Goal: Task Accomplishment & Management: Manage account settings

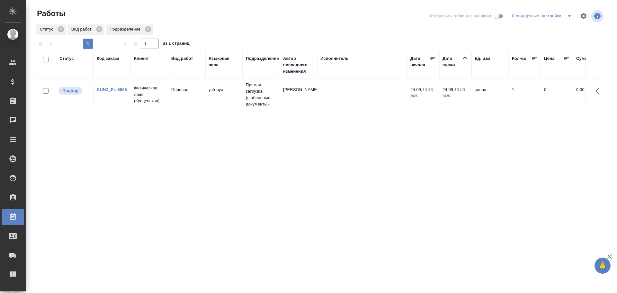
click at [389, 89] on td at bounding box center [362, 94] width 90 height 22
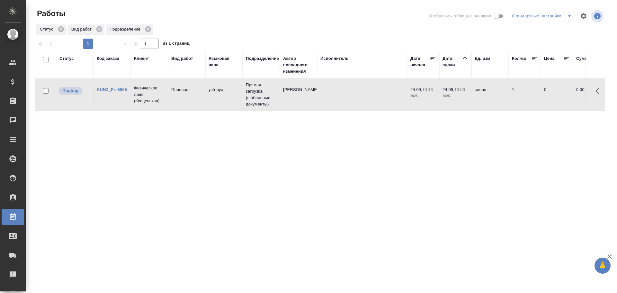
click at [389, 89] on td at bounding box center [362, 94] width 90 height 22
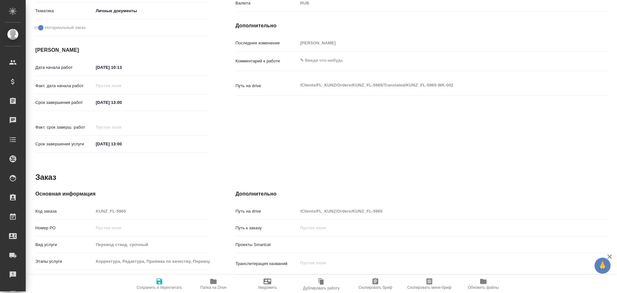
type textarea "x"
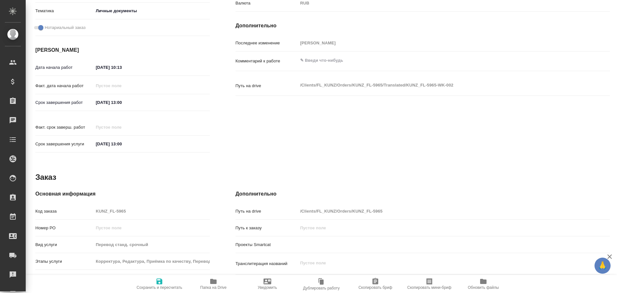
scroll to position [256, 0]
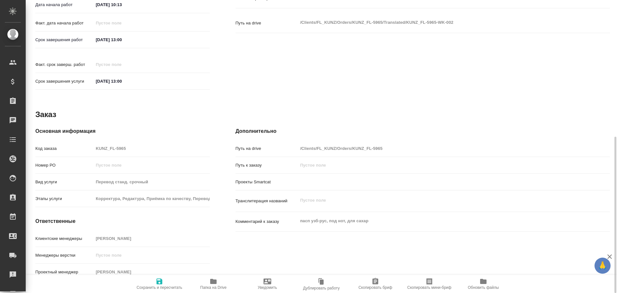
type textarea "x"
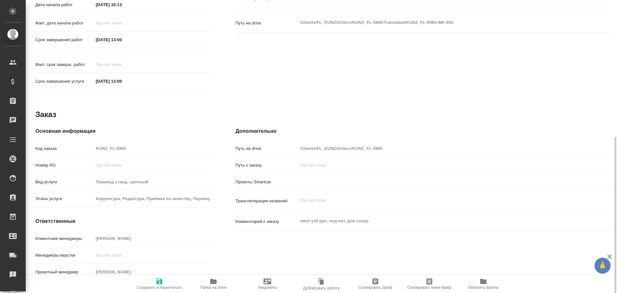
type textarea "x"
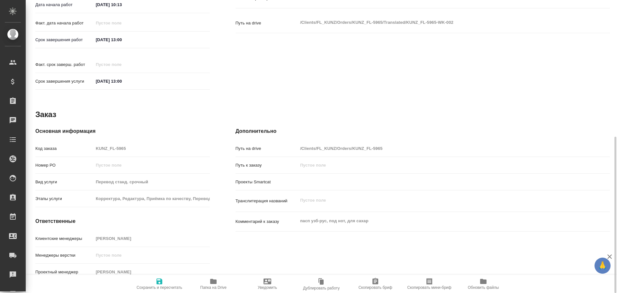
type textarea "x"
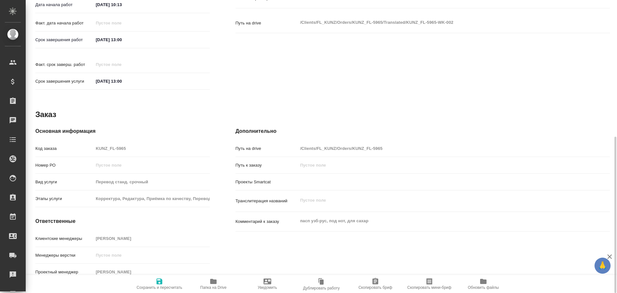
type textarea "x"
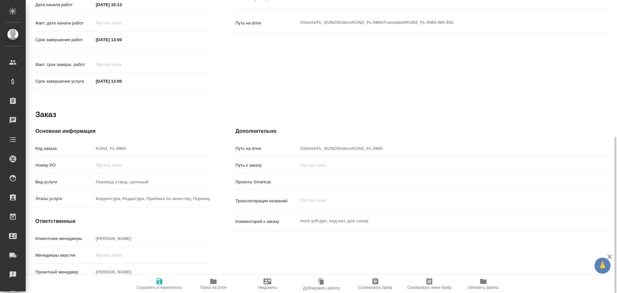
type textarea "x"
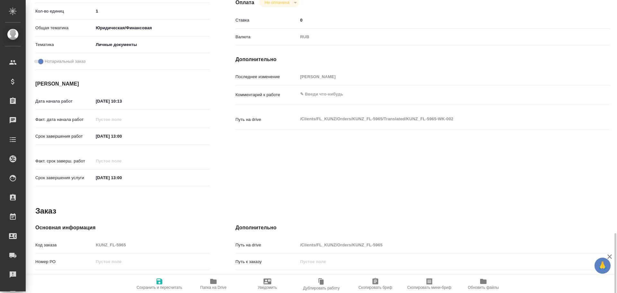
type textarea "x"
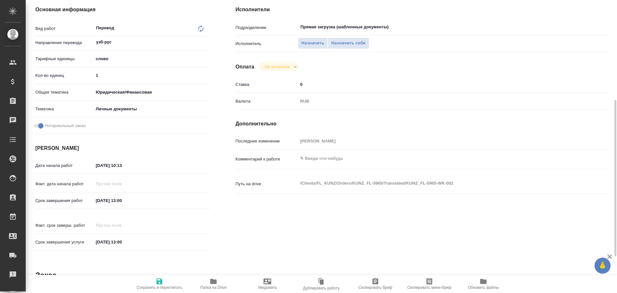
type textarea "x"
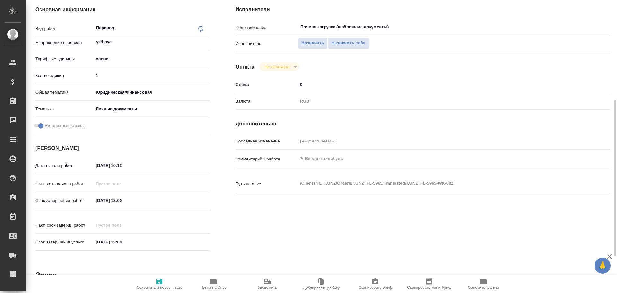
type textarea "x"
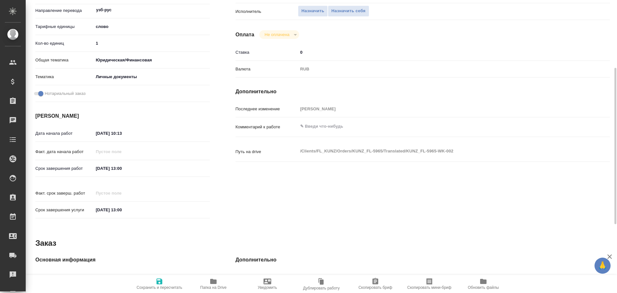
type textarea "x"
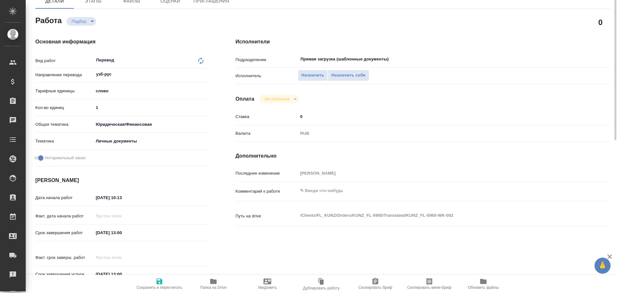
scroll to position [31, 0]
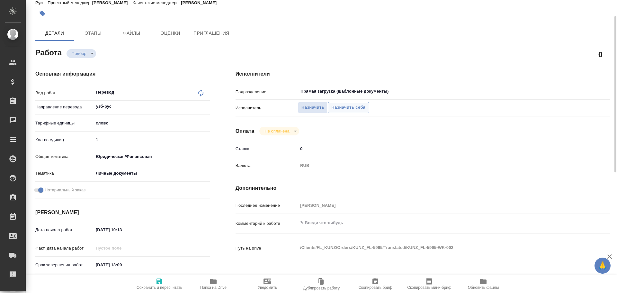
click at [344, 108] on span "Назначить себя" at bounding box center [348, 107] width 34 height 7
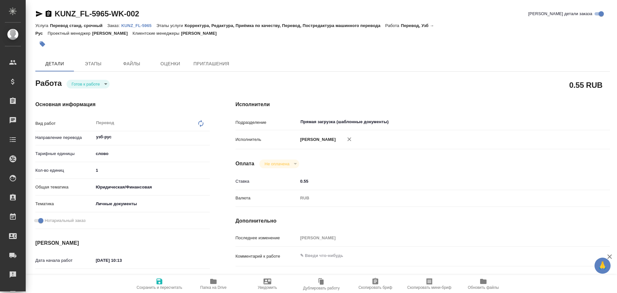
type textarea "x"
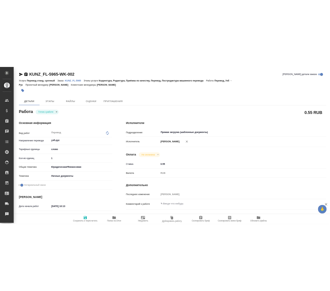
scroll to position [161, 0]
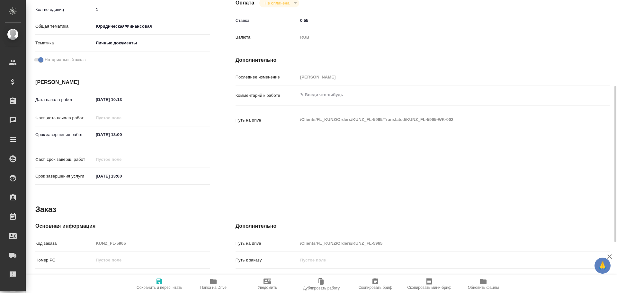
type textarea "x"
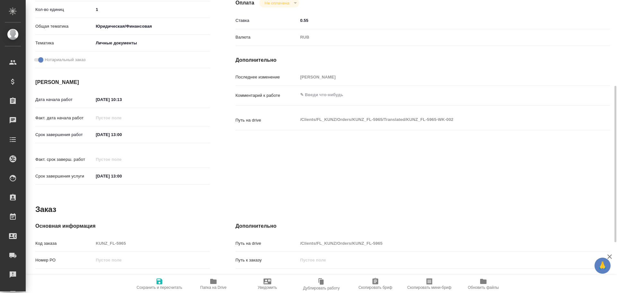
type textarea "x"
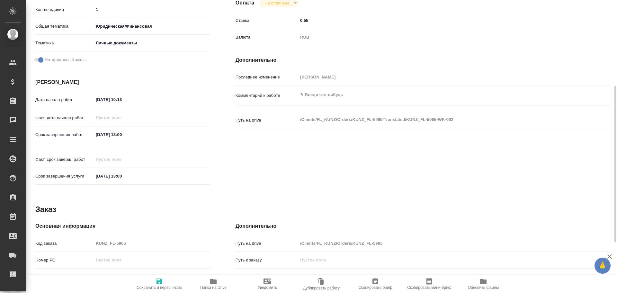
type textarea "x"
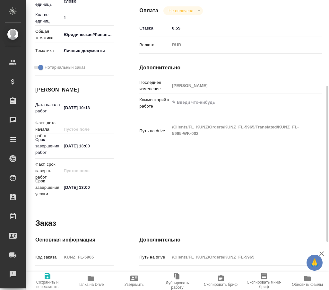
type textarea "x"
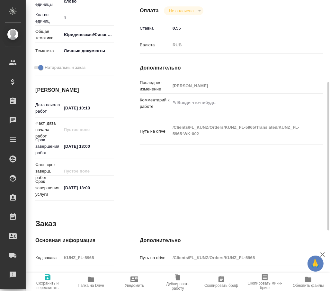
type textarea "x"
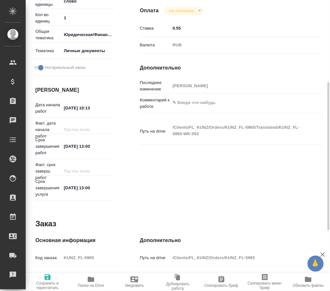
type textarea "x"
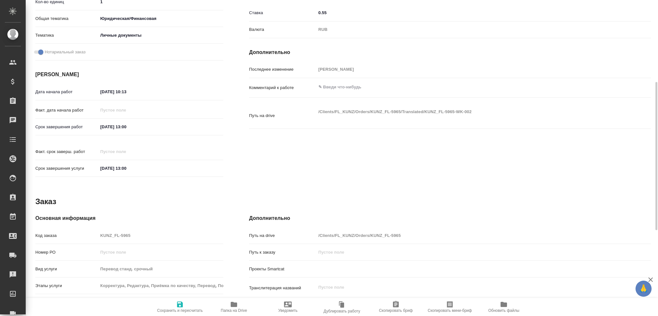
type textarea "x"
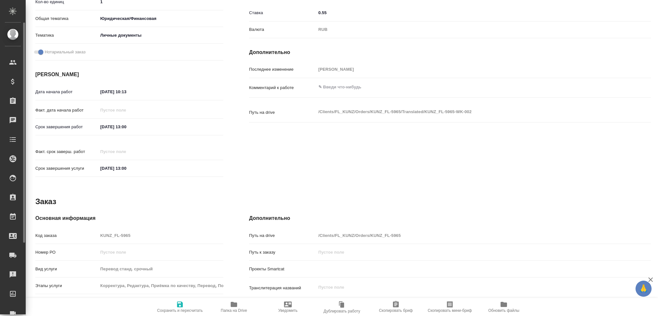
type textarea "x"
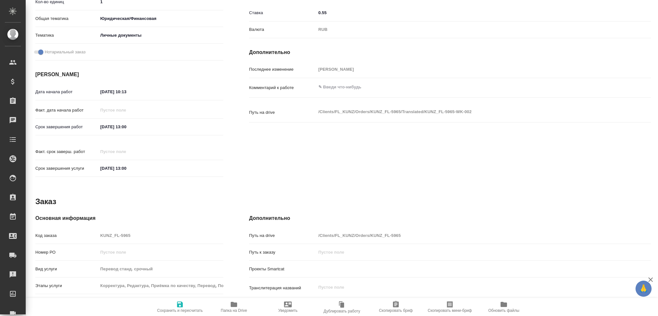
type textarea "x"
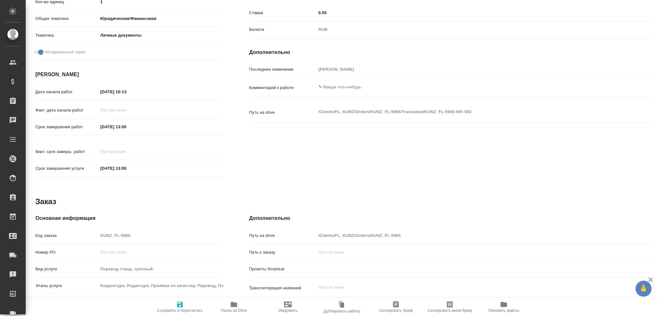
type textarea "x"
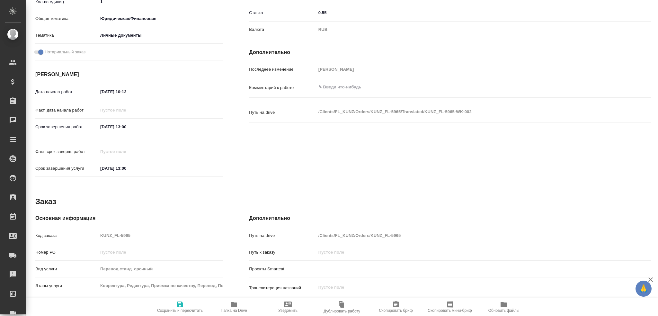
type textarea "x"
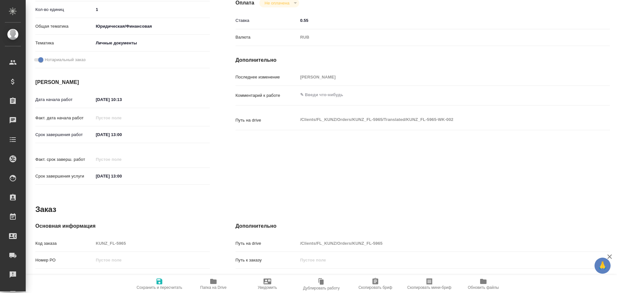
scroll to position [168, 0]
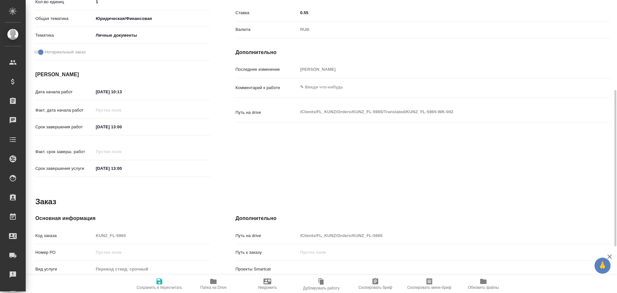
type textarea "x"
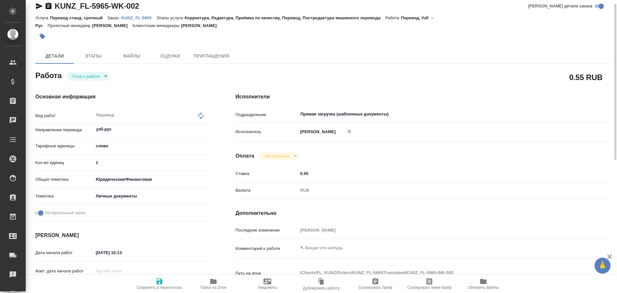
scroll to position [0, 0]
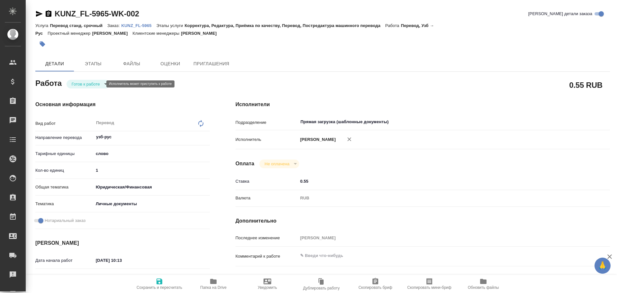
click at [92, 84] on body "🙏 .cls-1 fill:#fff; AWATERA Gusev Alexandr Клиенты Спецификации Заказы 0 Чаты T…" at bounding box center [308, 146] width 617 height 293
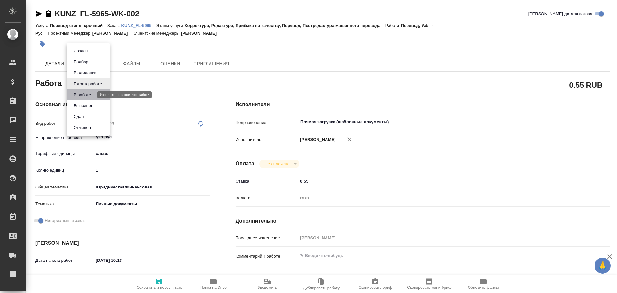
click at [87, 93] on button "В работе" at bounding box center [82, 94] width 21 height 7
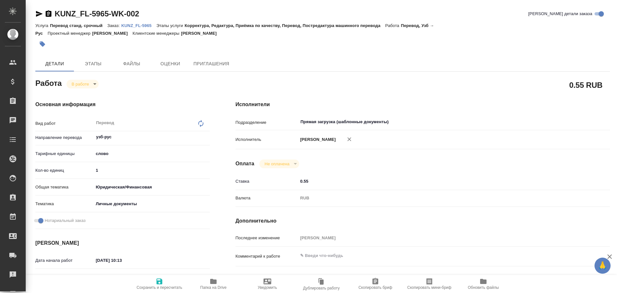
type textarea "x"
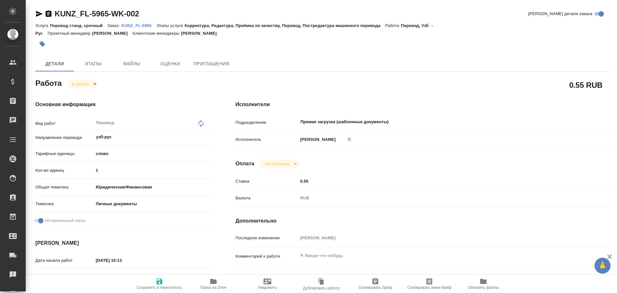
type textarea "x"
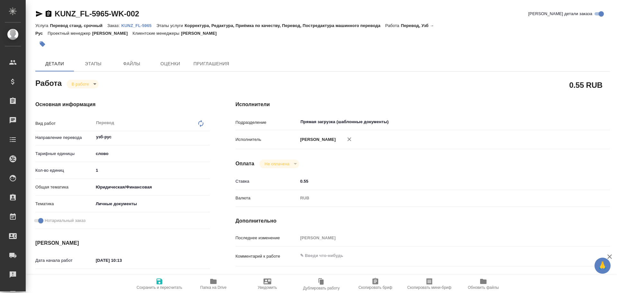
type textarea "x"
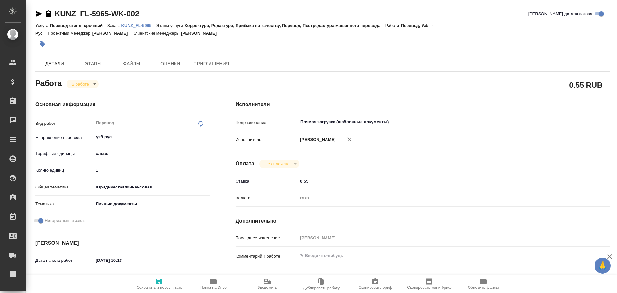
type textarea "x"
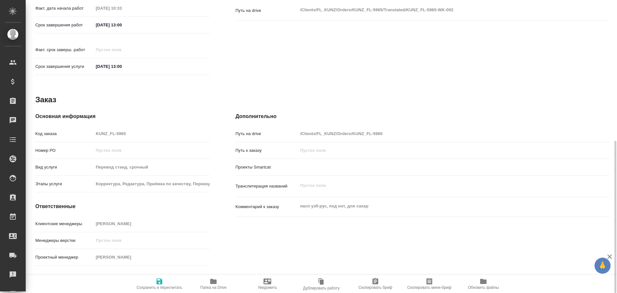
scroll to position [272, 0]
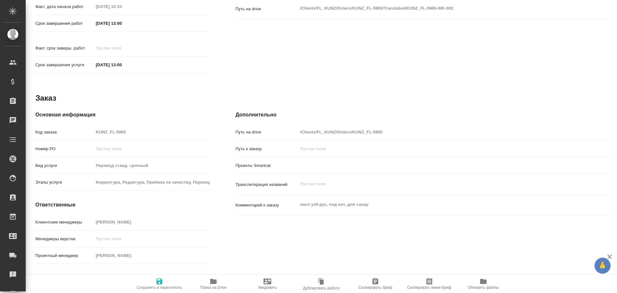
click at [209, 283] on span "Папка на Drive" at bounding box center [213, 283] width 46 height 12
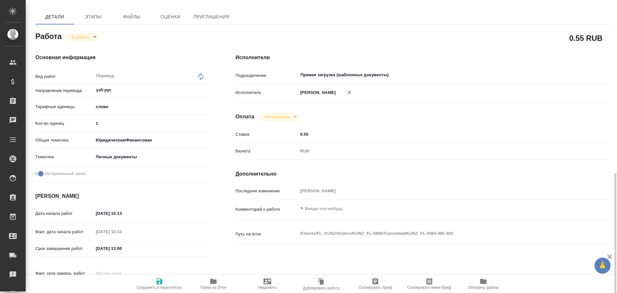
scroll to position [15, 0]
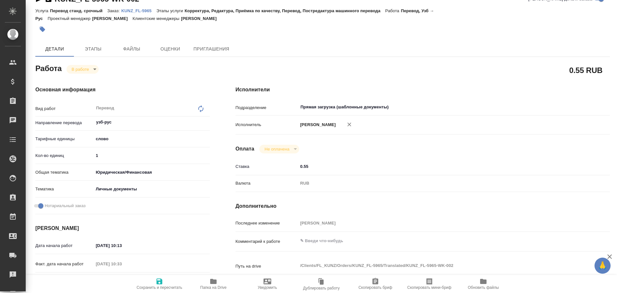
click at [117, 158] on input "1" at bounding box center [152, 155] width 116 height 9
type textarea "x"
type input "10"
type textarea "x"
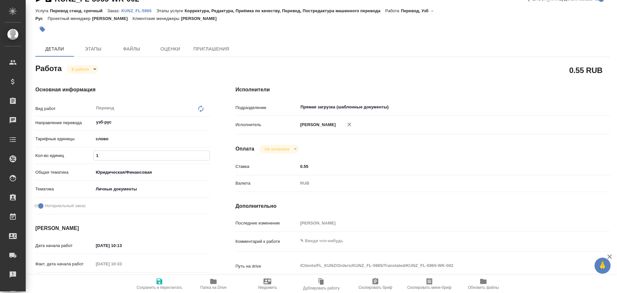
type textarea "x"
type input "100"
type textarea "x"
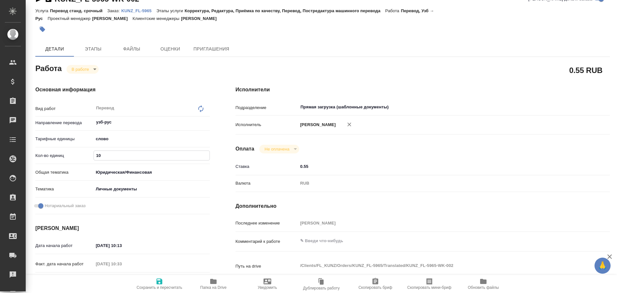
type textarea "x"
type input "100"
click at [164, 284] on span "Сохранить и пересчитать" at bounding box center [159, 283] width 46 height 12
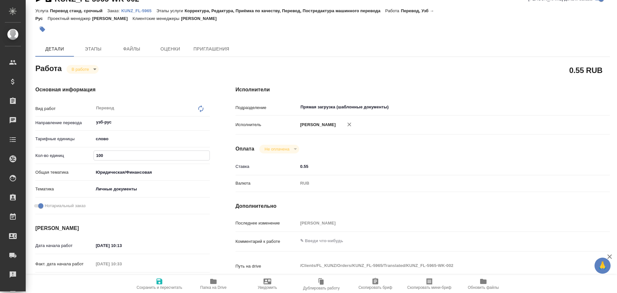
type textarea "x"
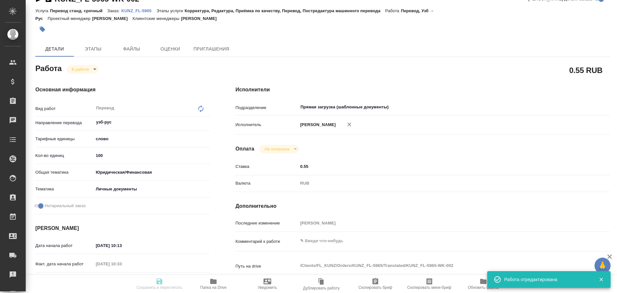
type textarea "x"
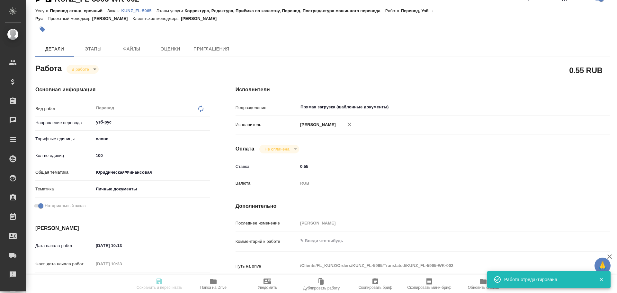
type textarea "x"
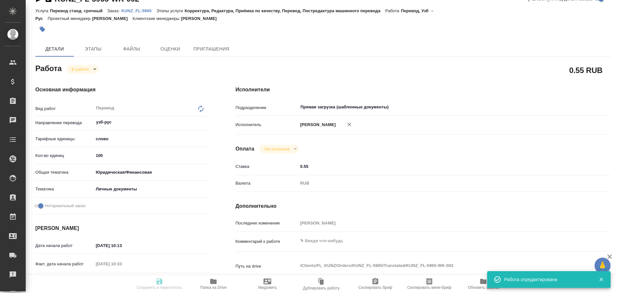
type input "inProgress"
type textarea "Перевод"
type textarea "x"
type input "узб-рус"
type input "5a8b1489cc6b4906c91bfd90"
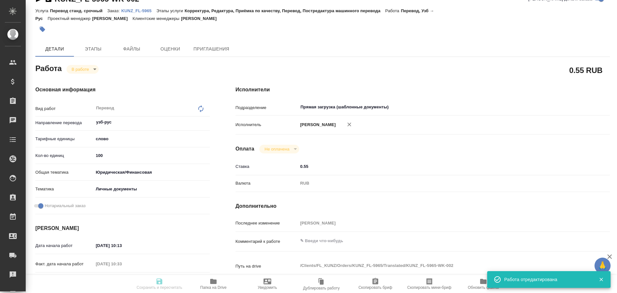
type input "100"
type input "yr-fn"
type input "5a8b8b956a9677013d343cfe"
checkbox input "true"
type input "24.09.2025 10:13"
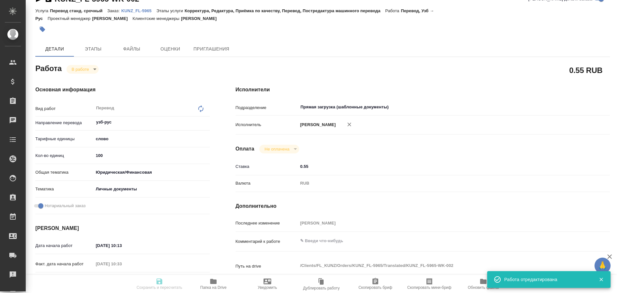
type input "24.09.2025 10:33"
type input "24.09.2025 13:00"
type input "Прямая загрузка (шаблонные документы)"
type input "notPayed"
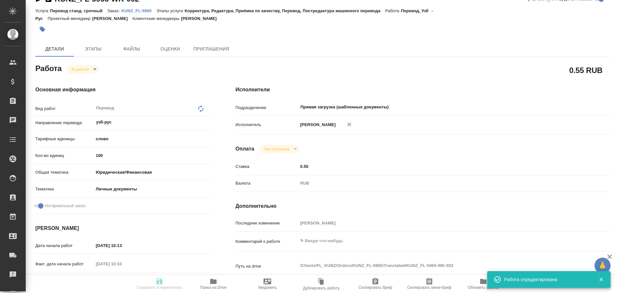
type input "0.55"
type input "RUB"
type input "[PERSON_NAME]"
type textarea "x"
type textarea "/Clients/FL_KUNZ/Orders/KUNZ_FL-5965/Translated/KUNZ_FL-5965-WK-002"
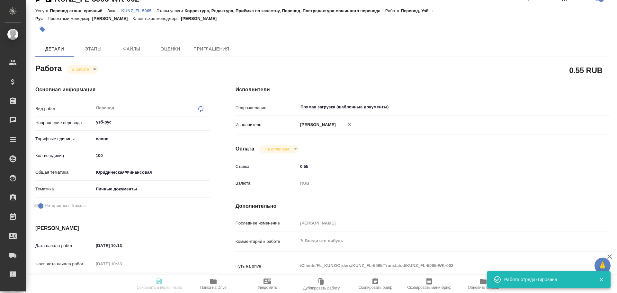
type textarea "x"
type input "KUNZ_FL-5965"
type input "Перевод станд. срочный"
type input "Корректура, Редактура, Приёмка по качеству, Перевод, Постредактура машинного пе…"
type input "Веселова Юлия"
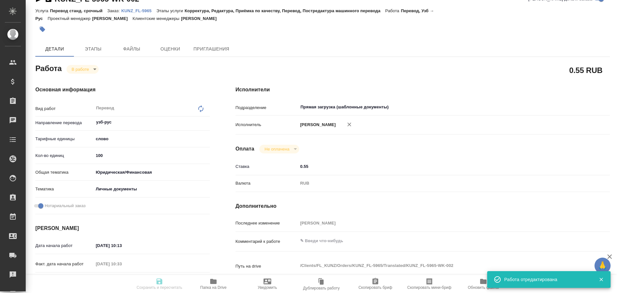
type input "/Clients/FL_KUNZ/Orders/KUNZ_FL-5965"
type textarea "x"
type textarea "пасп узб-рус, под нот, для сахар"
type textarea "x"
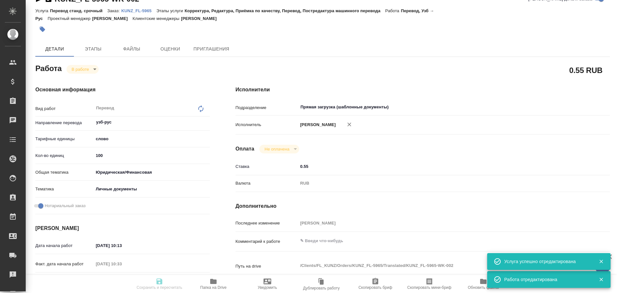
type textarea "x"
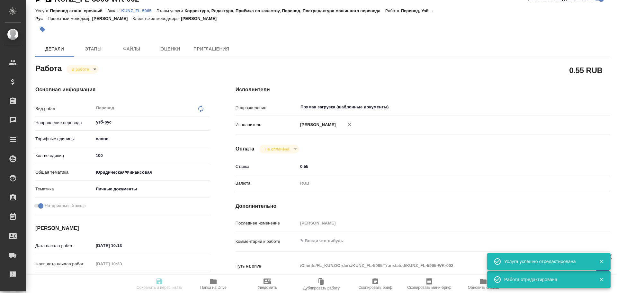
type textarea "x"
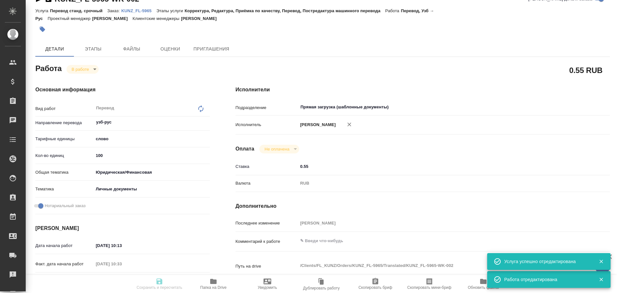
type textarea "x"
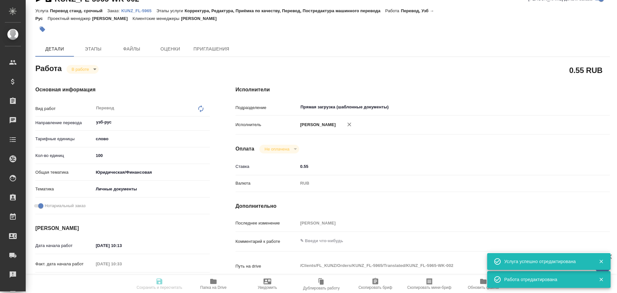
type textarea "x"
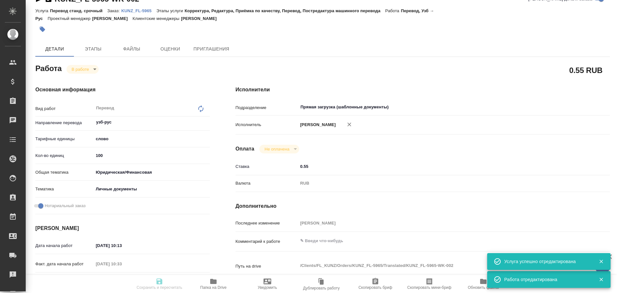
scroll to position [0, 0]
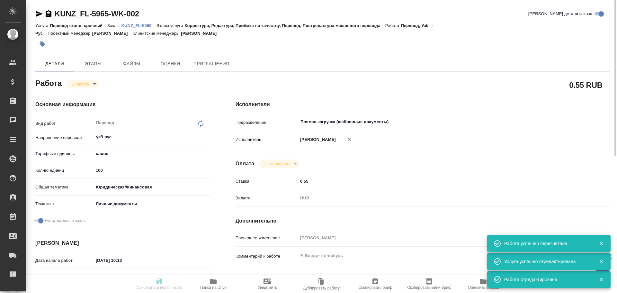
type input "inProgress"
type textarea "Перевод"
type textarea "x"
type input "узб-рус"
type input "5a8b1489cc6b4906c91bfd90"
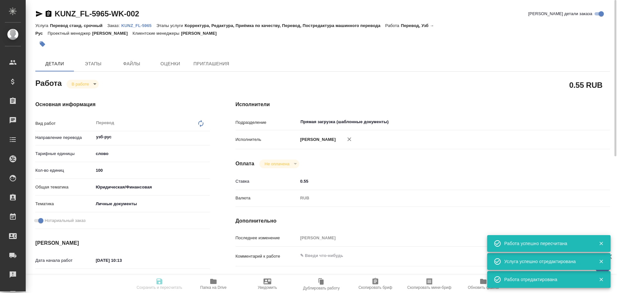
type input "100"
type input "yr-fn"
type input "5a8b8b956a9677013d343cfe"
checkbox input "true"
type input "24.09.2025 10:13"
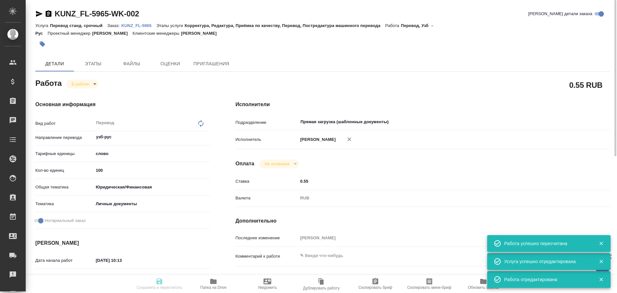
type input "24.09.2025 10:33"
type input "24.09.2025 13:00"
type input "Прямая загрузка (шаблонные документы)"
type input "notPayed"
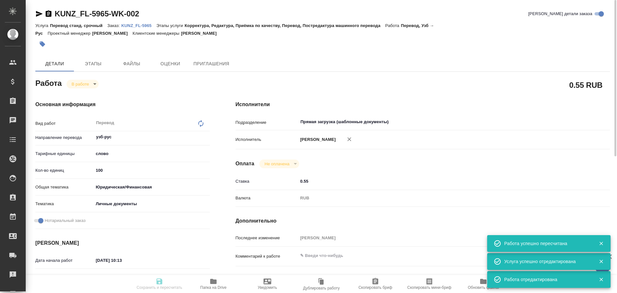
type input "0.55"
type input "RUB"
type input "[PERSON_NAME]"
type textarea "x"
type textarea "/Clients/FL_KUNZ/Orders/KUNZ_FL-5965/Translated/KUNZ_FL-5965-WK-002"
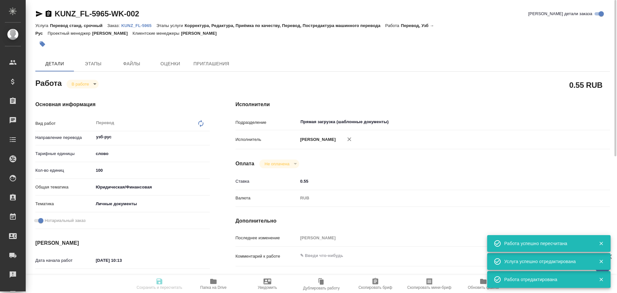
type textarea "x"
type input "KUNZ_FL-5965"
type input "Перевод станд. срочный"
type input "Корректура, Редактура, Приёмка по качеству, Перевод, Постредактура машинного пе…"
type input "Веселова Юлия"
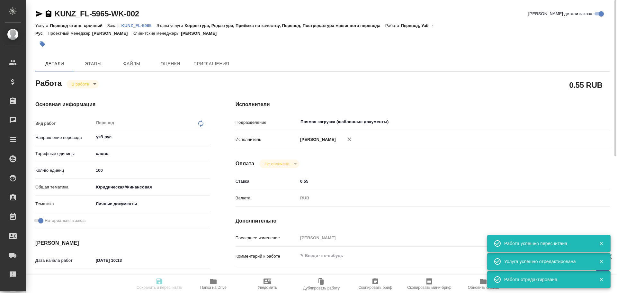
type input "/Clients/FL_KUNZ/Orders/KUNZ_FL-5965"
type textarea "x"
type textarea "пасп узб-рус, под нот, для сахар"
type textarea "x"
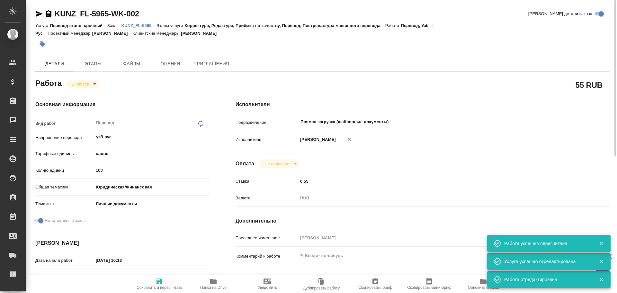
type textarea "x"
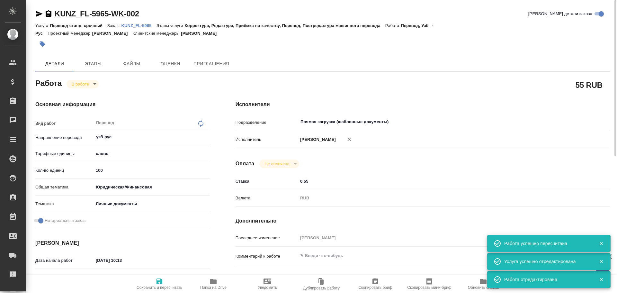
type textarea "x"
click at [74, 88] on body "🙏 .cls-1 fill:#fff; AWATERA Gusev Alexandr Клиенты Спецификации Заказы 0 Чаты T…" at bounding box center [308, 146] width 617 height 293
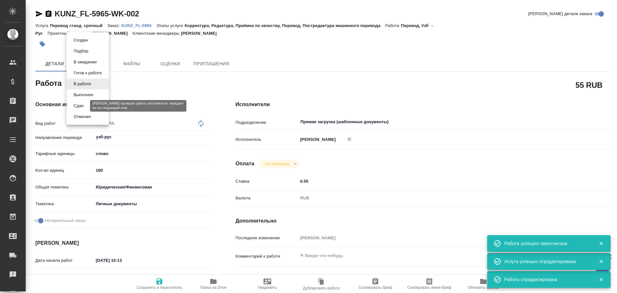
click at [76, 108] on button "Сдан" at bounding box center [79, 105] width 14 height 7
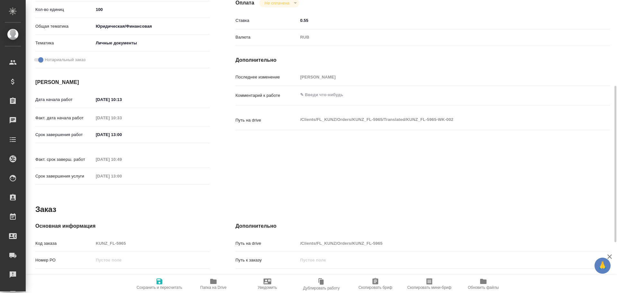
scroll to position [225, 0]
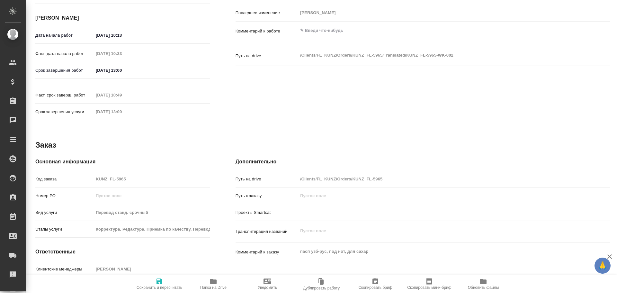
click at [83, 173] on div "Код заказа KUNZ_FL-5965" at bounding box center [122, 178] width 175 height 11
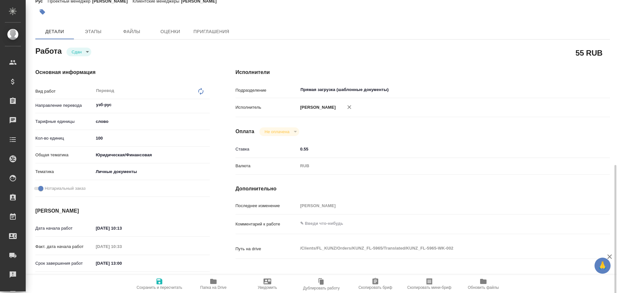
scroll to position [0, 0]
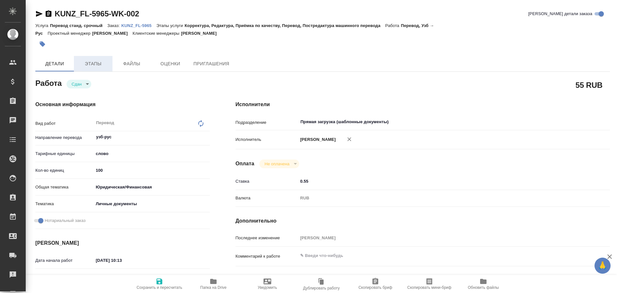
click at [99, 64] on span "Этапы" at bounding box center [93, 64] width 31 height 8
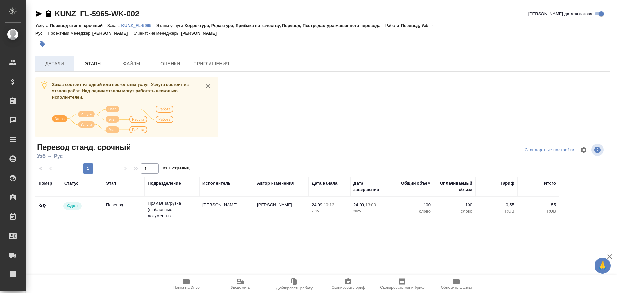
click at [68, 69] on button "Детали" at bounding box center [54, 63] width 39 height 15
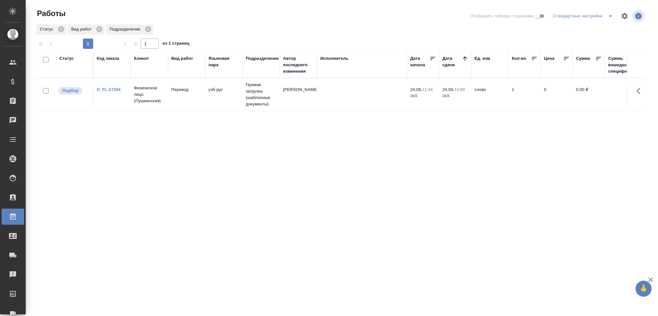
click at [178, 96] on td "Перевод" at bounding box center [186, 94] width 37 height 22
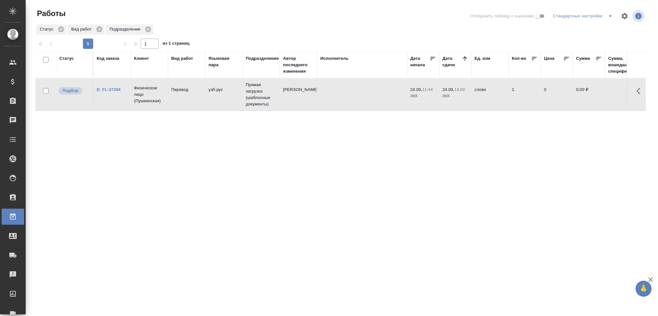
click at [178, 96] on td "Перевод" at bounding box center [186, 94] width 37 height 22
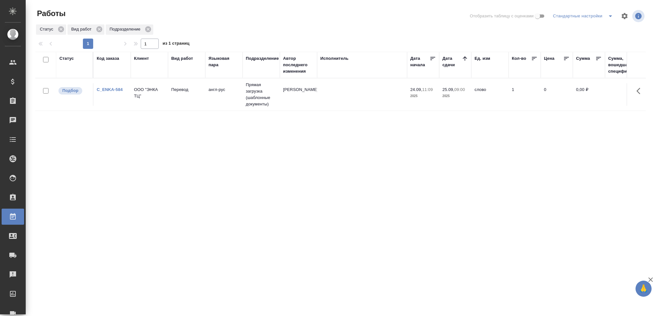
click at [174, 97] on td "Перевод" at bounding box center [186, 94] width 37 height 22
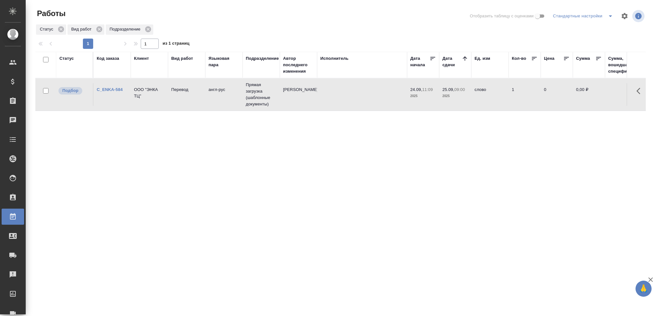
click at [174, 97] on td "Перевод" at bounding box center [186, 94] width 37 height 22
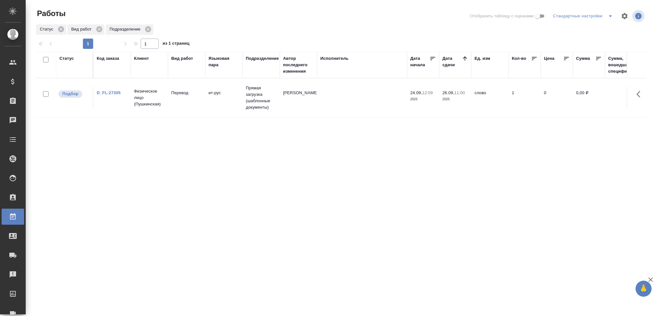
click at [243, 105] on td "Прямая загрузка (шаблонные документы)" at bounding box center [261, 98] width 37 height 32
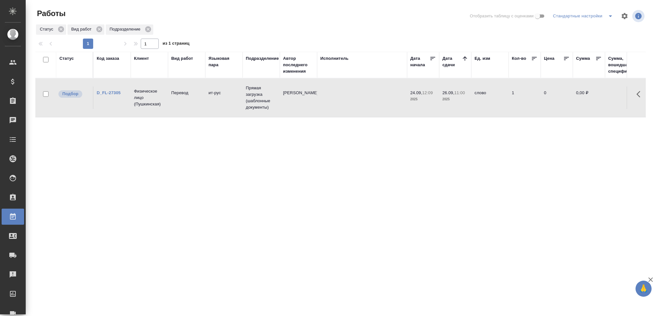
click at [243, 105] on td "Прямая загрузка (шаблонные документы)" at bounding box center [261, 98] width 37 height 32
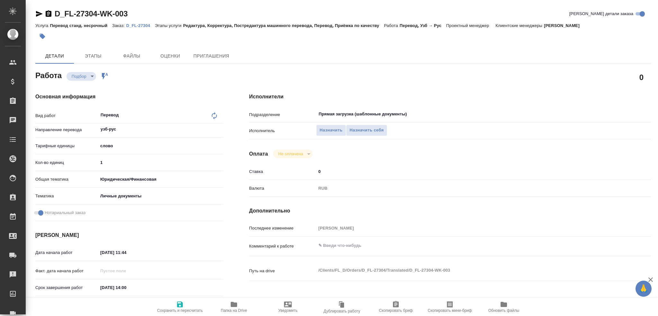
type textarea "x"
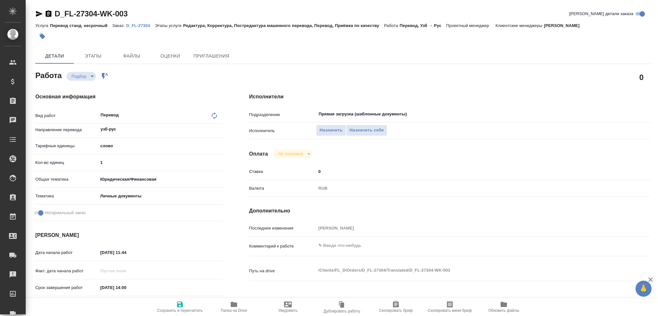
type textarea "x"
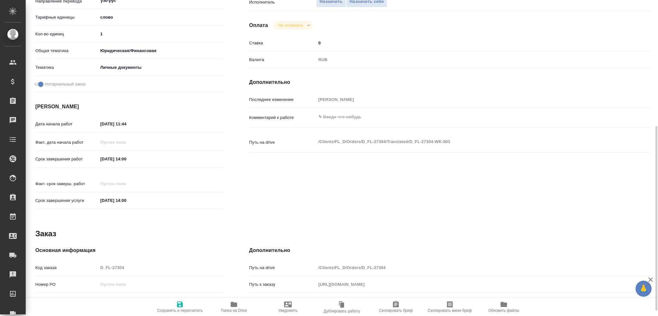
scroll to position [225, 0]
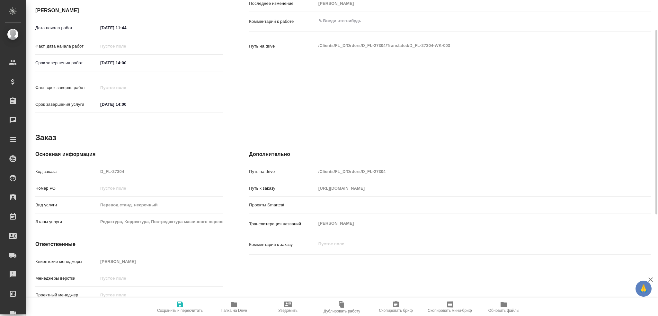
type textarea "x"
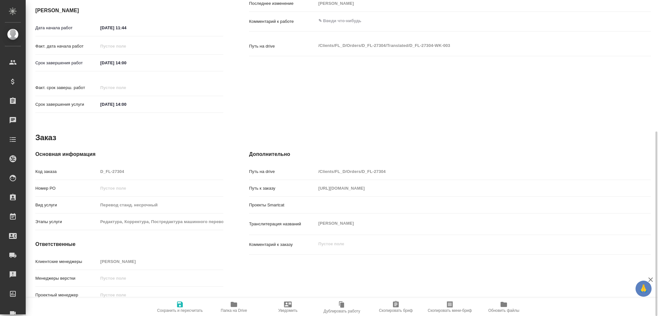
type textarea "x"
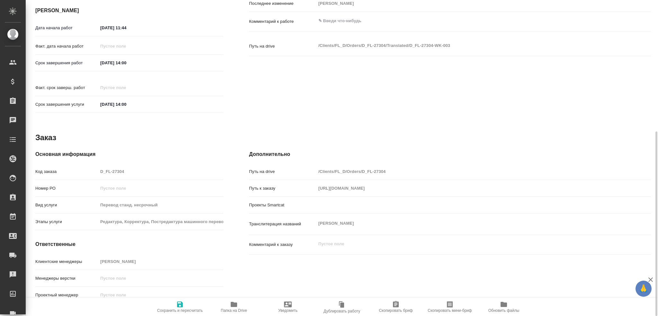
type textarea "x"
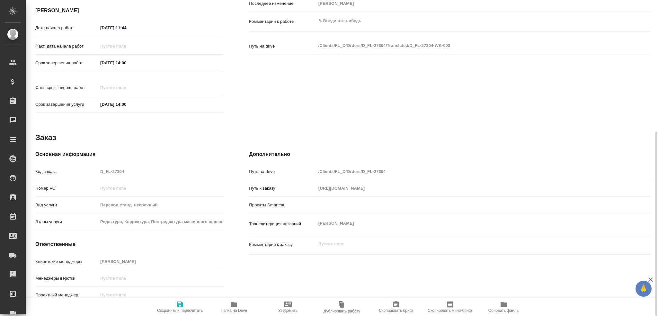
click at [239, 307] on span "Папка на Drive" at bounding box center [234, 307] width 46 height 12
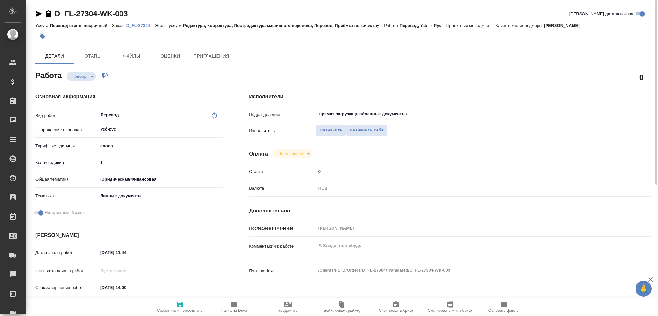
click at [122, 163] on input "1" at bounding box center [160, 162] width 125 height 9
type textarea "x"
type input "10"
type textarea "x"
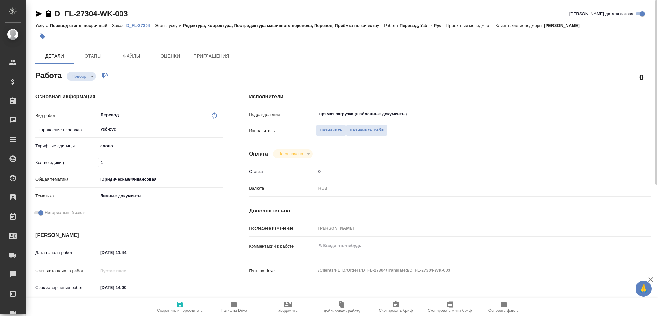
type textarea "x"
type input "100"
type textarea "x"
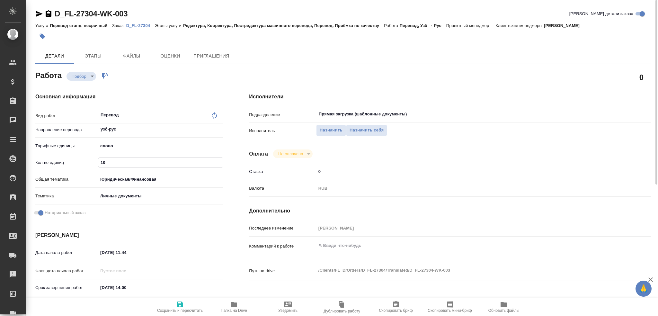
type textarea "x"
type input "100"
click at [177, 302] on icon "button" at bounding box center [180, 304] width 6 height 6
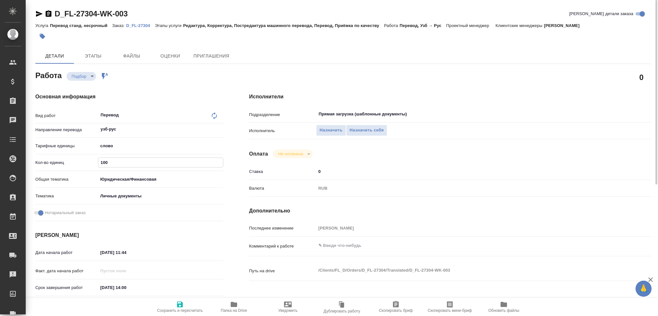
type textarea "x"
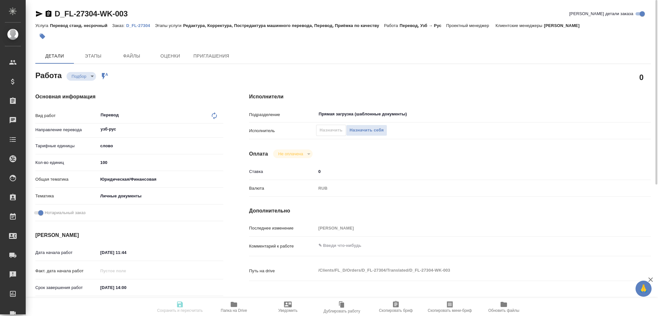
type textarea "x"
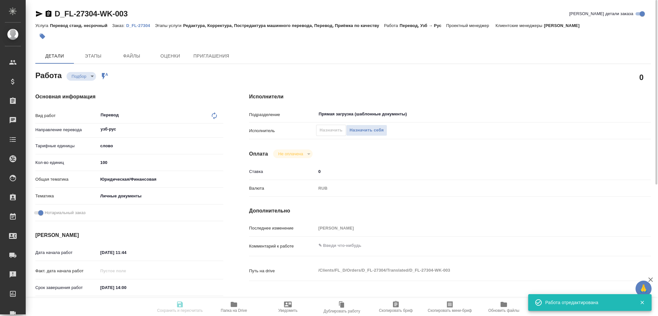
type input "recruiting"
type textarea "Перевод"
type textarea "x"
type input "узб-рус"
type input "5a8b1489cc6b4906c91bfd90"
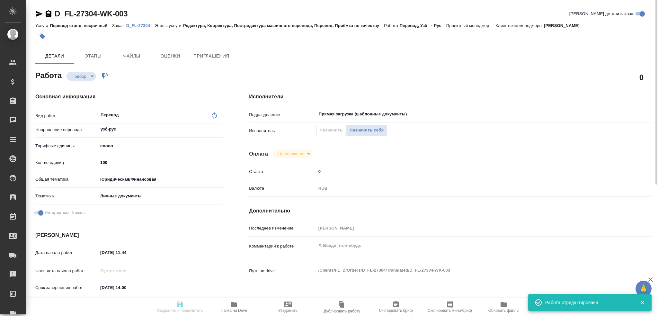
type input "100"
type input "yr-fn"
type input "5a8b8b956a9677013d343cfe"
checkbox input "true"
type input "24.09.2025 11:44"
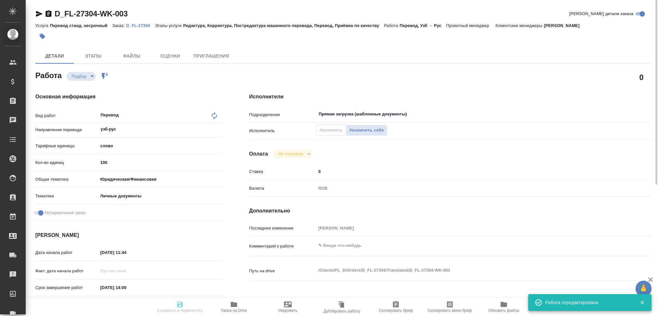
type input "24.09.2025 14:00"
type input "Прямая загрузка (шаблонные документы)"
type input "notPayed"
type input "0"
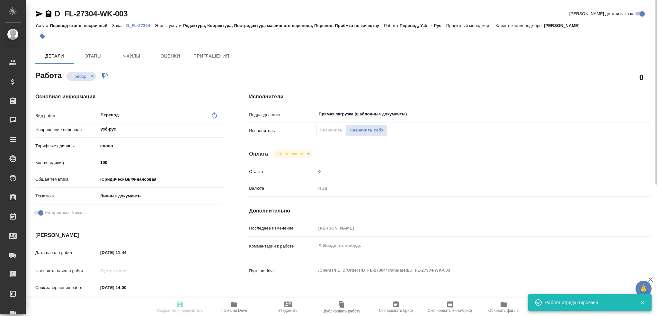
type input "RUB"
type input "[PERSON_NAME]"
type textarea "x"
type textarea "/Clients/FL_D/Orders/D_FL-27304/Translated/D_FL-27304-WK-003"
type textarea "x"
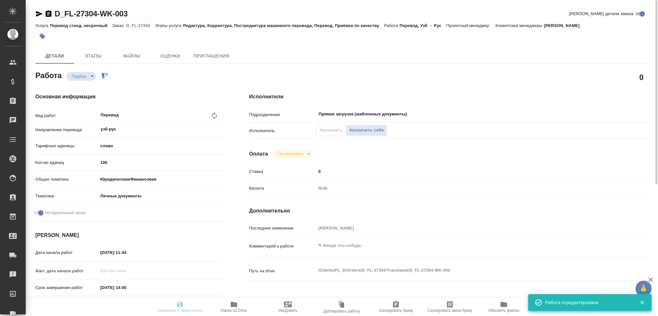
type input "D_FL-27304"
type input "Перевод станд. несрочный"
type input "Редактура, Корректура, Постредактура машинного перевода, Перевод, Приёмка по ка…"
type input "Давыдова Елена"
type input "/Clients/FL_D/Orders/D_FL-27304"
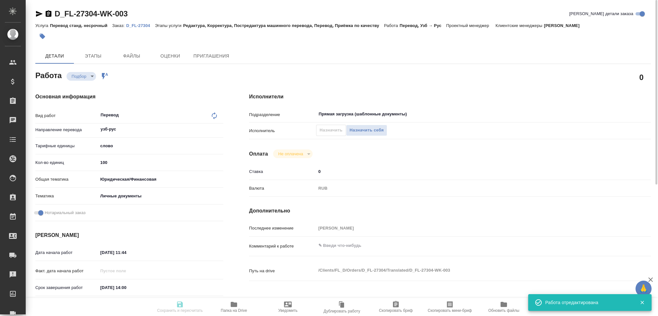
type input "https://drive.awatera.com/s/skmpqRdeFCqtZeP"
type textarea "ТЕМИРБУЛАТОВ ИСМАИЛ ЯХИЯЕВИЧ"
type textarea "x"
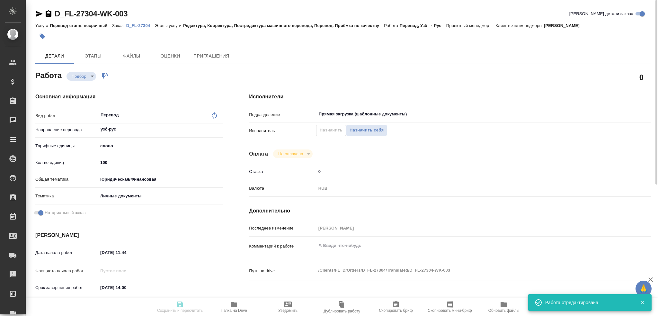
type textarea "x"
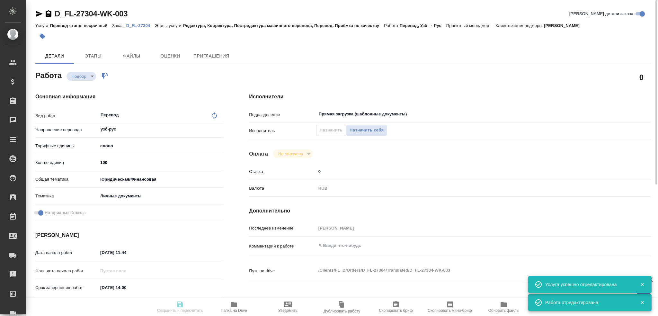
type textarea "x"
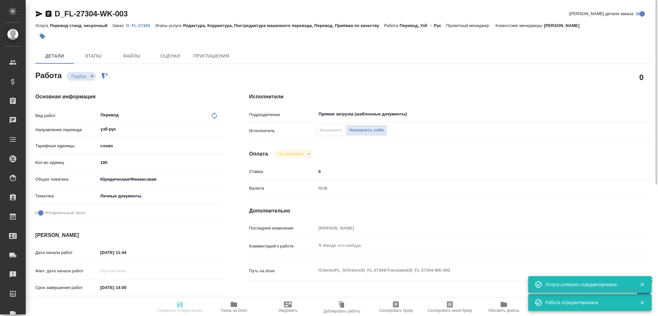
type textarea "x"
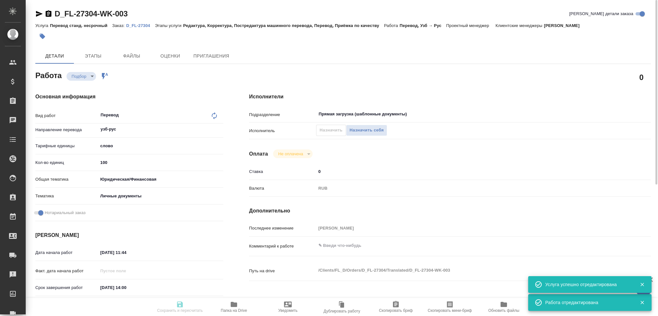
type textarea "x"
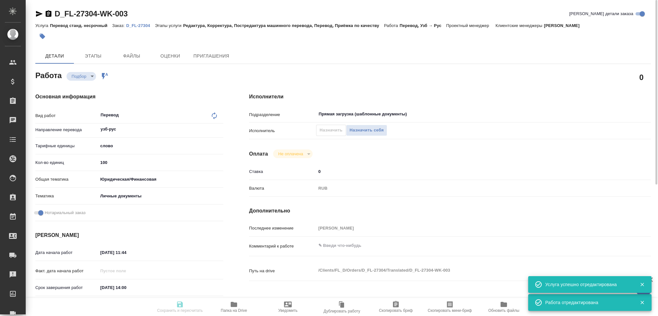
type textarea "x"
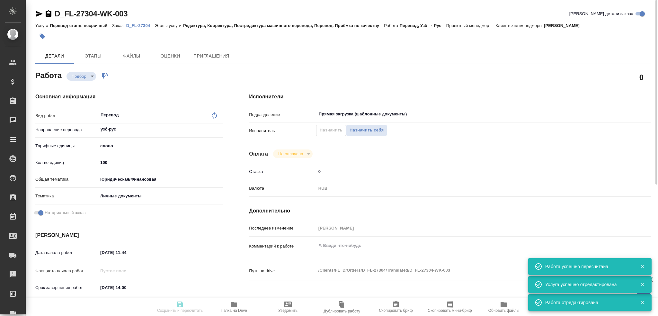
type input "recruiting"
type textarea "Перевод"
type textarea "x"
type input "узб-рус"
type input "5a8b1489cc6b4906c91bfd90"
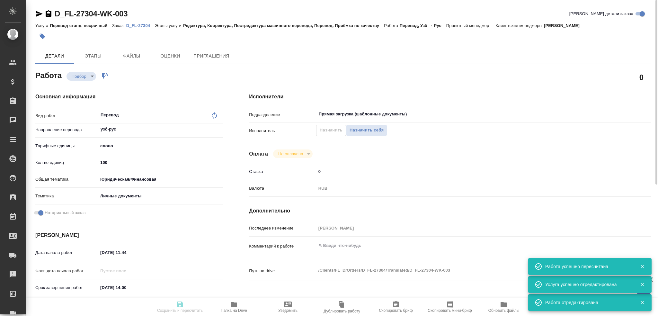
type input "100"
type input "yr-fn"
type input "5a8b8b956a9677013d343cfe"
checkbox input "true"
type input "24.09.2025 11:44"
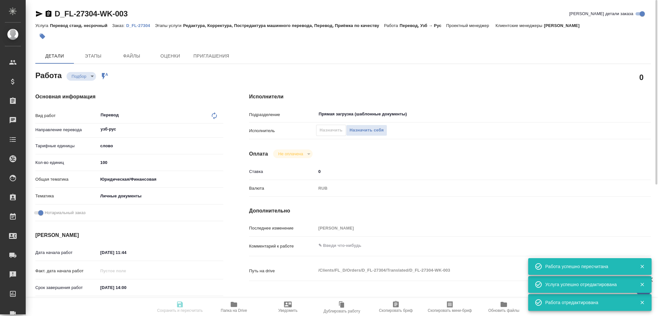
type input "24.09.2025 14:00"
type input "Прямая загрузка (шаблонные документы)"
type input "notPayed"
type input "0"
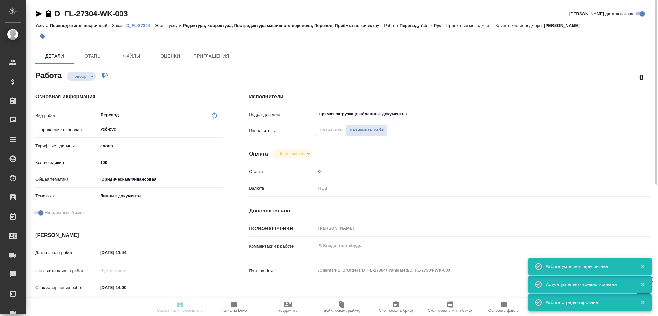
type input "RUB"
type input "[PERSON_NAME]"
type textarea "x"
type textarea "/Clients/FL_D/Orders/D_FL-27304/Translated/D_FL-27304-WK-003"
type textarea "x"
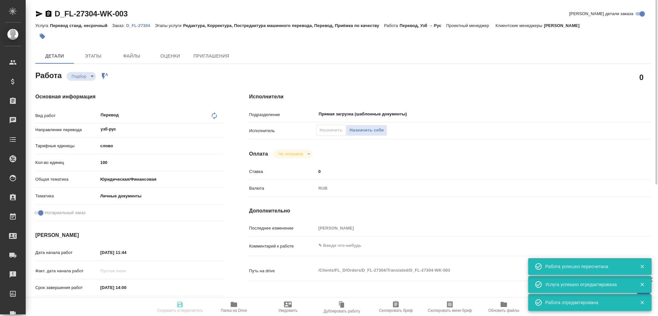
type input "D_FL-27304"
type input "Перевод станд. несрочный"
type input "Редактура, Корректура, Постредактура машинного перевода, Перевод, Приёмка по ка…"
type input "[PERSON_NAME]"
type input "/Clients/FL_D/Orders/D_FL-27304"
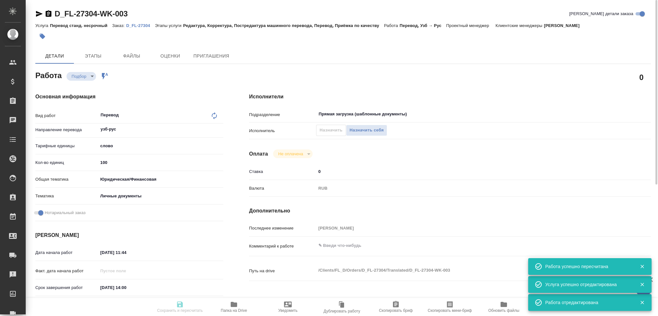
type input "https://drive.awatera.com/s/skmpqRdeFCqtZeP"
type textarea "ТЕМИРБУЛАТОВ ИСМАИЛ ЯХИЯЕВИЧ"
type textarea "x"
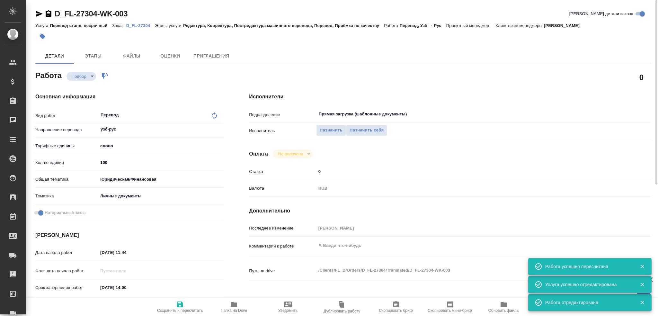
type textarea "x"
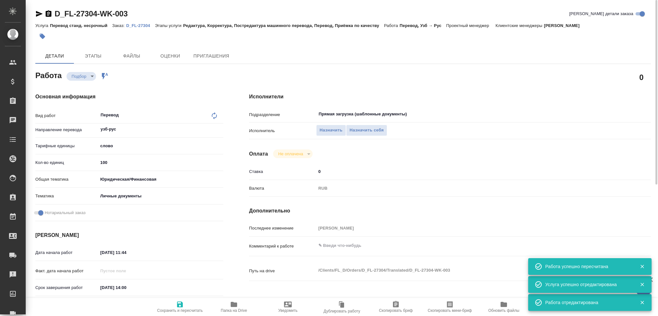
type textarea "x"
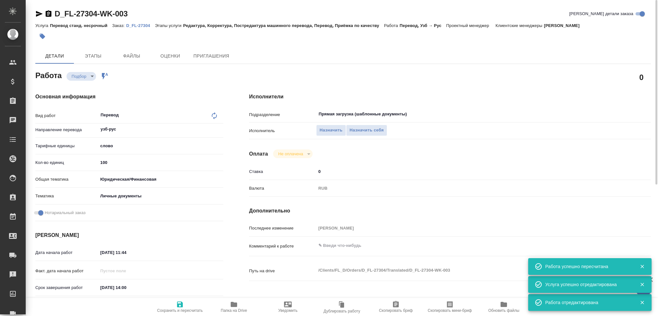
type textarea "x"
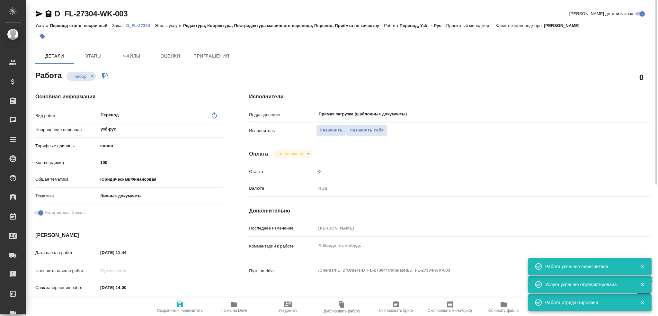
type textarea "x"
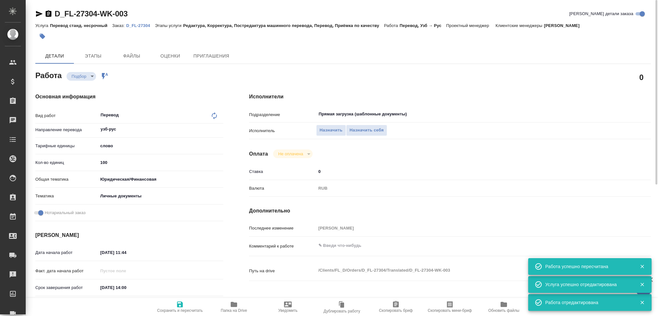
type textarea "x"
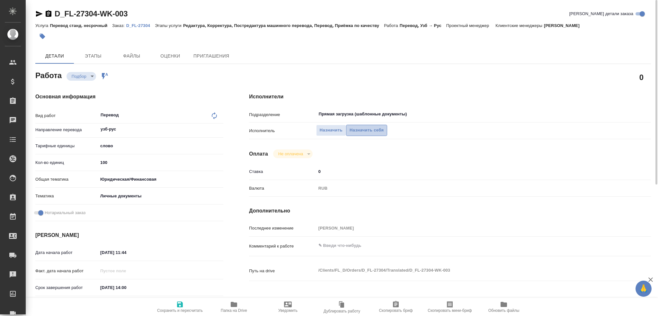
click at [353, 129] on span "Назначить себя" at bounding box center [367, 130] width 34 height 7
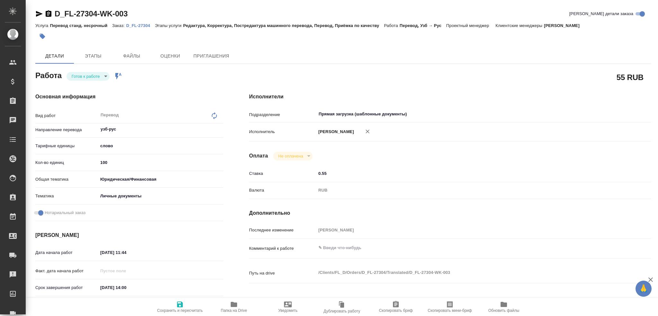
type textarea "x"
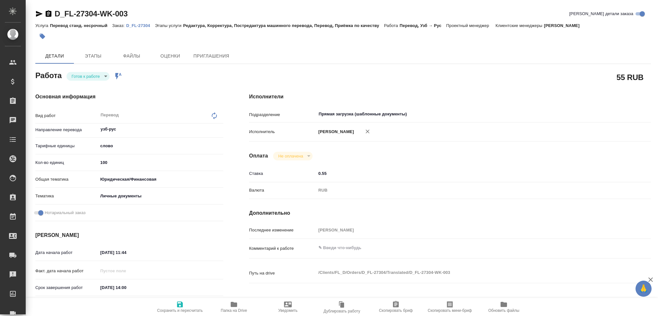
type textarea "x"
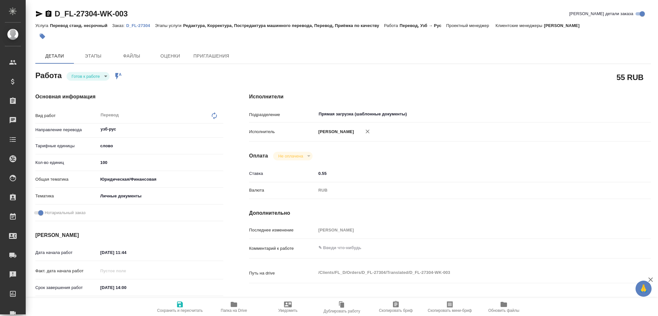
type textarea "x"
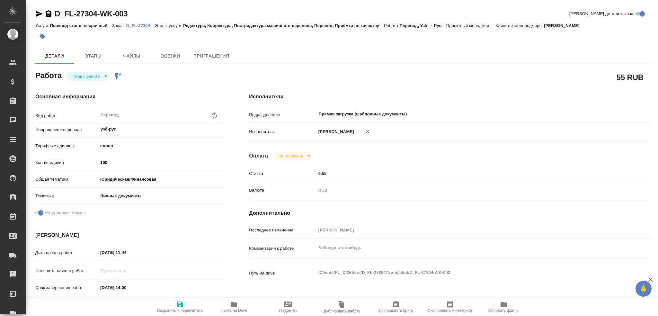
type textarea "x"
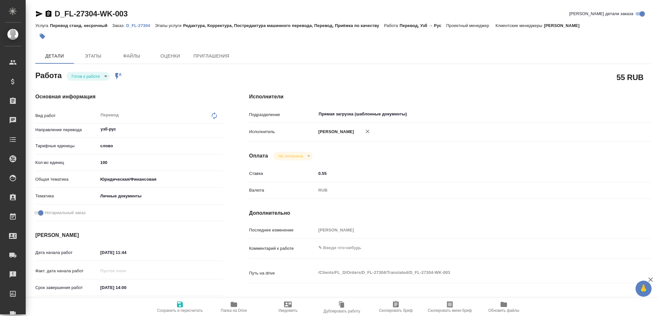
type textarea "x"
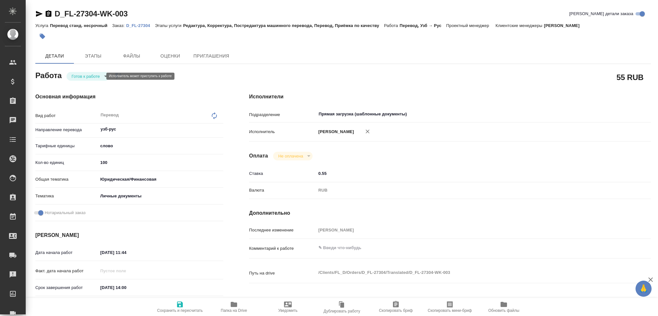
type textarea "x"
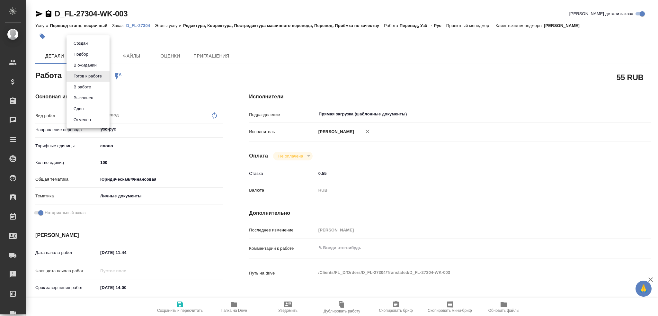
click at [98, 78] on body "🙏 .cls-1 fill:#fff; AWATERA Gusev Alexandr Клиенты Спецификации Заказы 0 Чаты T…" at bounding box center [329, 158] width 658 height 316
click at [99, 88] on li "В работе" at bounding box center [88, 87] width 43 height 11
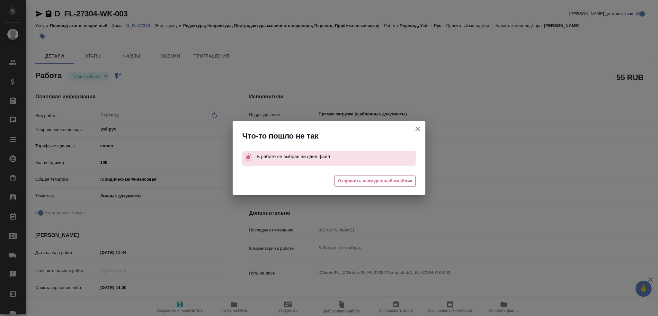
type textarea "x"
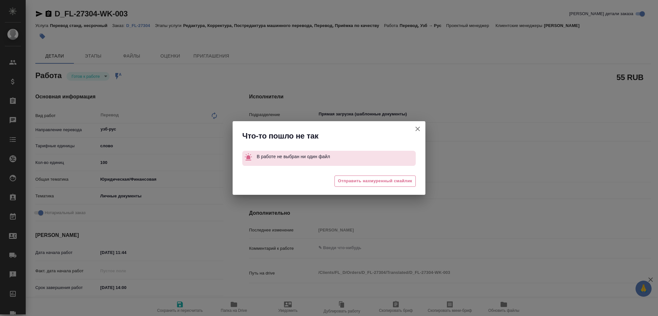
type textarea "x"
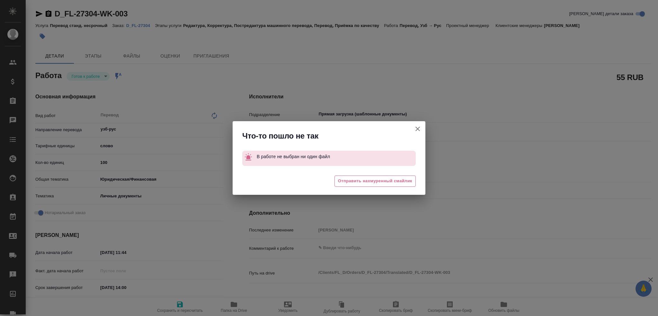
type textarea "x"
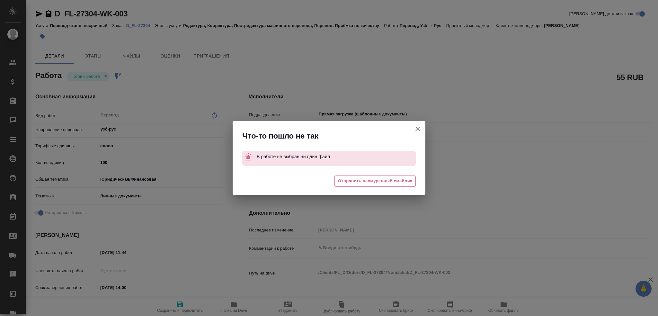
type textarea "x"
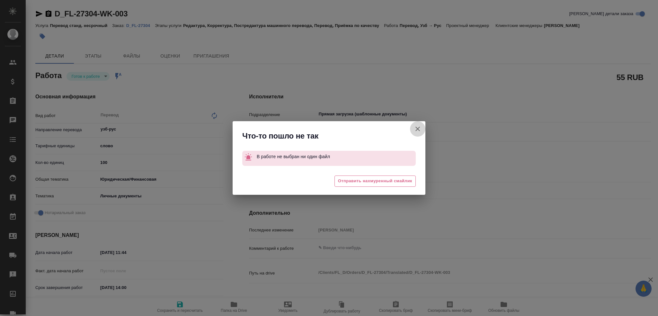
click at [413, 126] on button "[PERSON_NAME] детали заказа" at bounding box center [417, 128] width 15 height 15
type textarea "x"
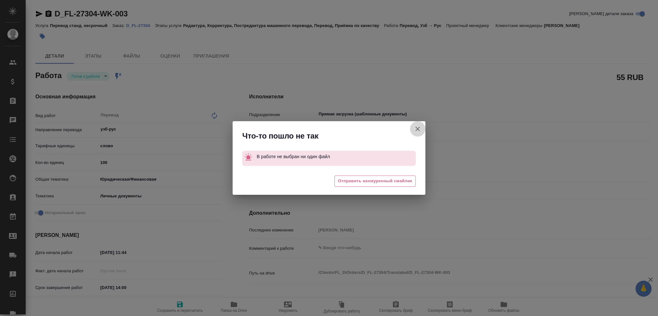
type textarea "x"
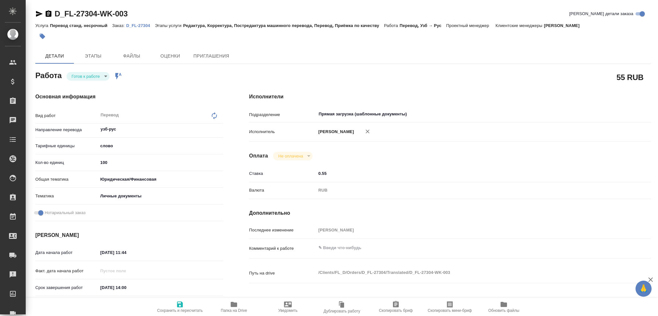
type textarea "x"
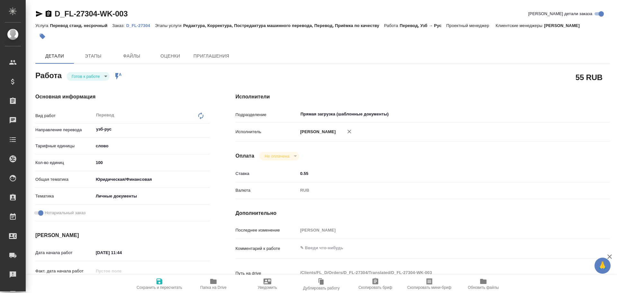
type textarea "x"
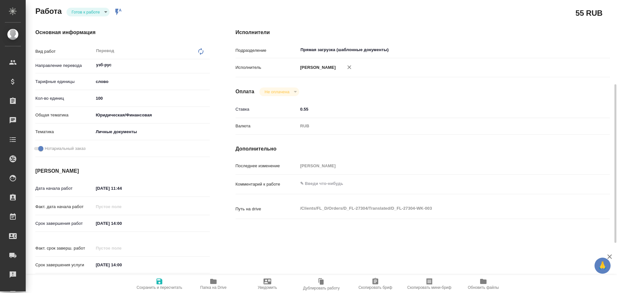
scroll to position [96, 0]
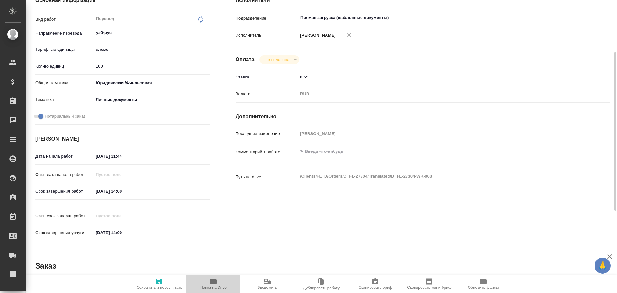
click at [213, 284] on icon "button" at bounding box center [213, 281] width 6 height 5
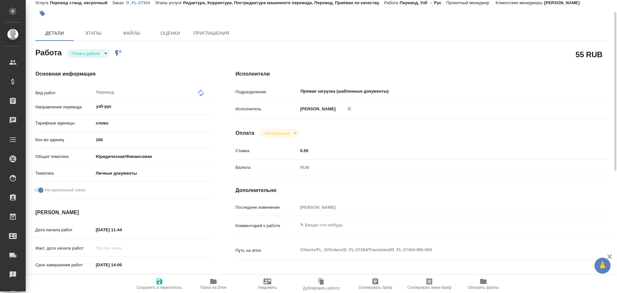
scroll to position [0, 0]
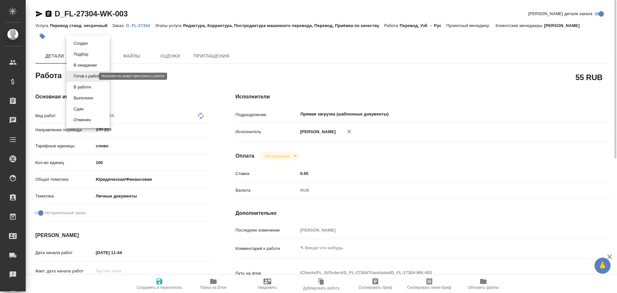
click at [92, 75] on body "🙏 .cls-1 fill:#fff; AWATERA Gusev Alexandr Клиенты Спецификации Заказы 0 Чаты T…" at bounding box center [308, 146] width 617 height 293
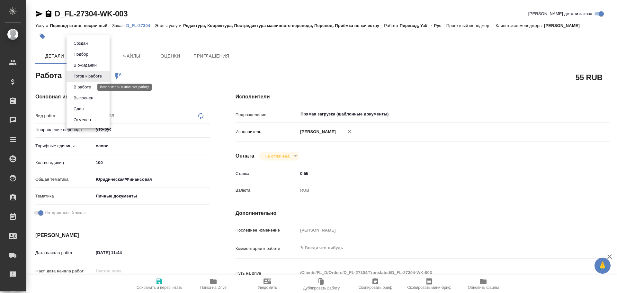
click at [83, 88] on button "В работе" at bounding box center [82, 87] width 21 height 7
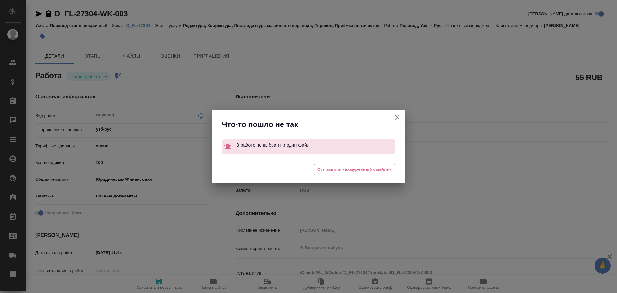
type textarea "x"
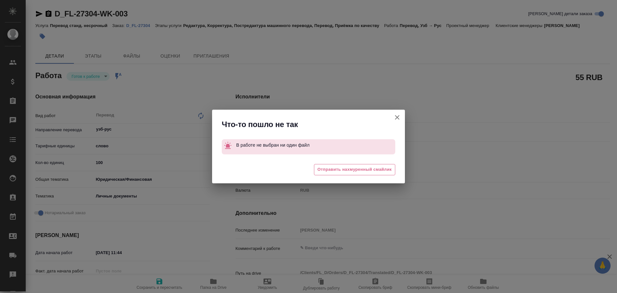
type textarea "x"
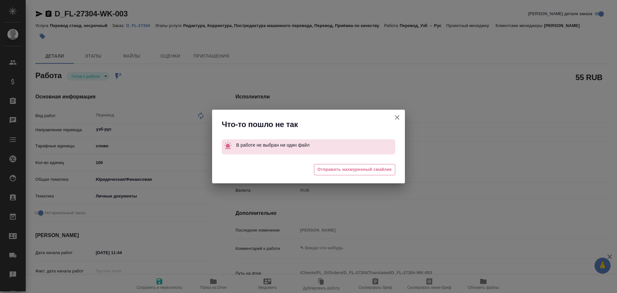
type textarea "x"
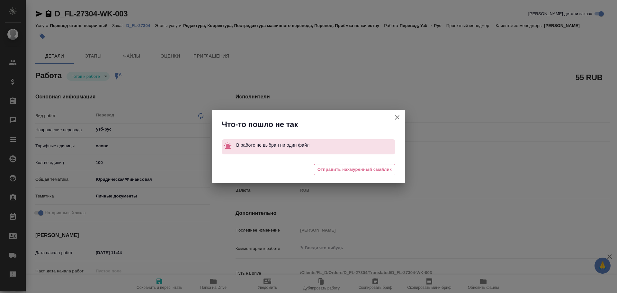
type textarea "x"
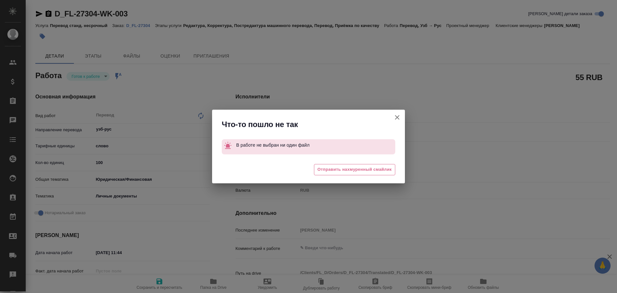
click at [397, 120] on icon "button" at bounding box center [397, 117] width 8 height 8
type textarea "x"
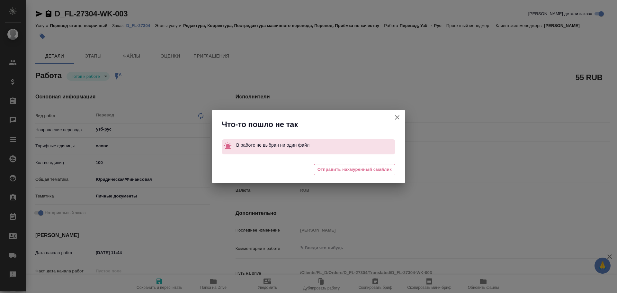
type textarea "x"
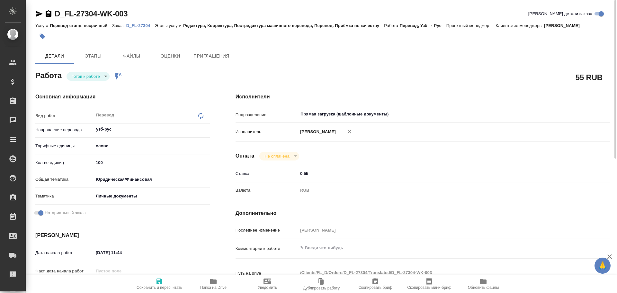
click at [145, 27] on p "D_FL-27304" at bounding box center [140, 25] width 29 height 5
click at [94, 78] on body "🙏 .cls-1 fill:#fff; AWATERA Gusev Alexandr Клиенты Спецификации Заказы 0 Чаты T…" at bounding box center [308, 146] width 617 height 293
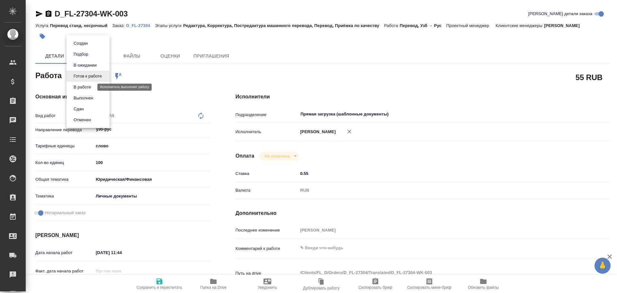
click at [89, 86] on button "В работе" at bounding box center [82, 87] width 21 height 7
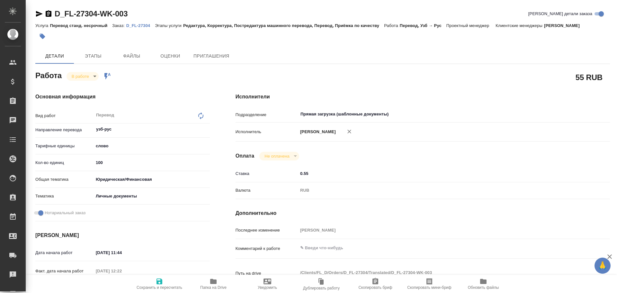
type textarea "x"
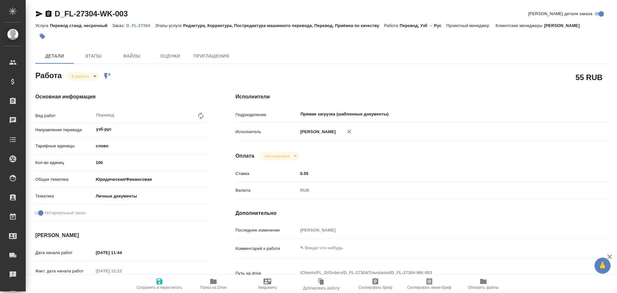
type textarea "x"
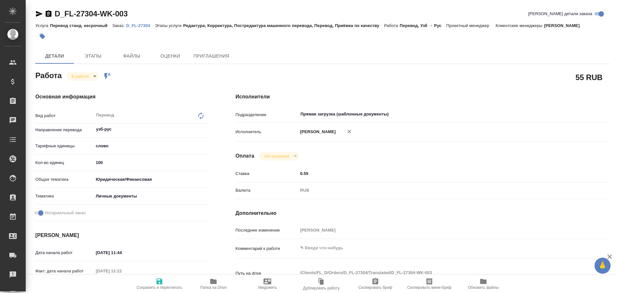
type textarea "x"
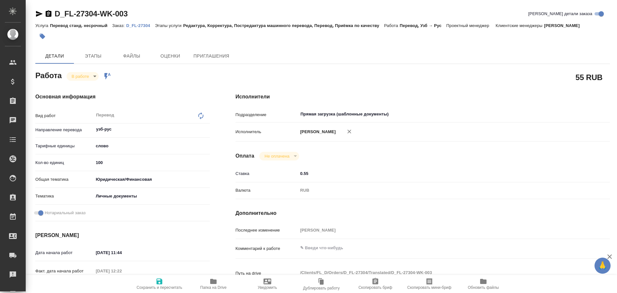
type textarea "x"
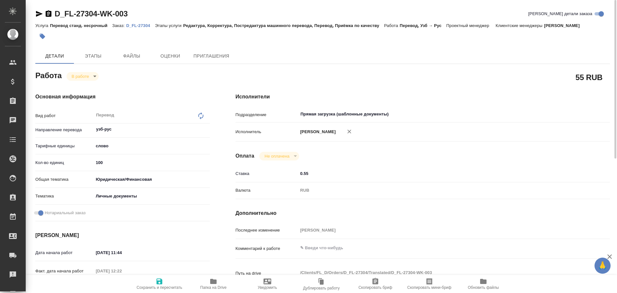
type textarea "x"
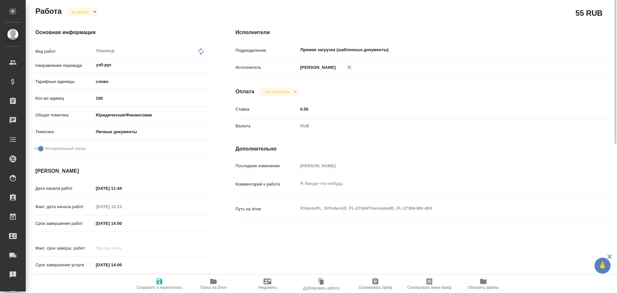
scroll to position [32, 0]
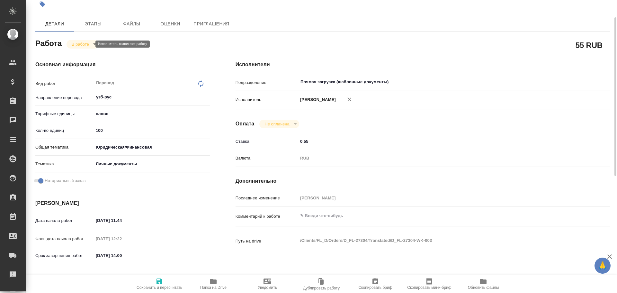
click at [80, 45] on body "🙏 .cls-1 fill:#fff; AWATERA Gusev Alexandr Клиенты Спецификации Заказы 0 Чаты T…" at bounding box center [308, 146] width 617 height 293
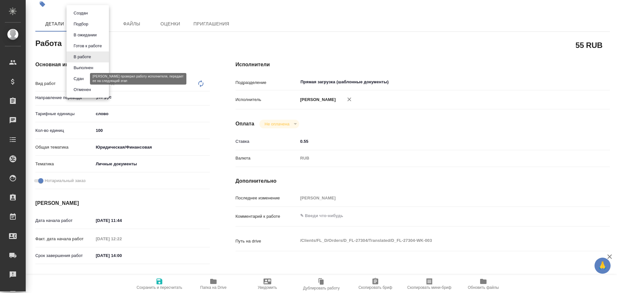
click at [79, 78] on button "Сдан" at bounding box center [79, 78] width 14 height 7
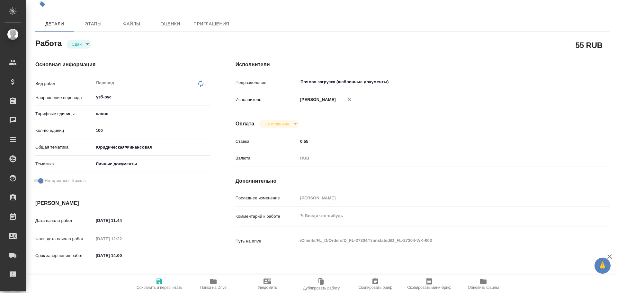
type textarea "x"
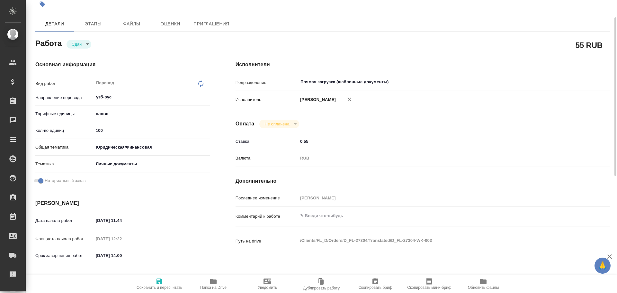
type textarea "x"
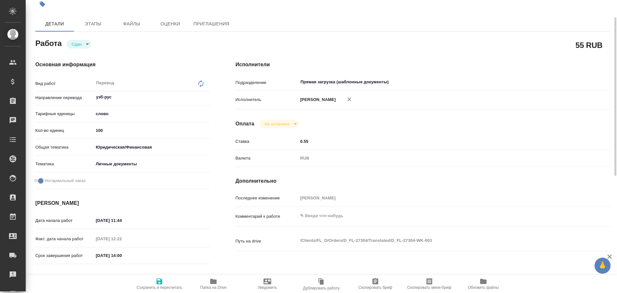
type textarea "x"
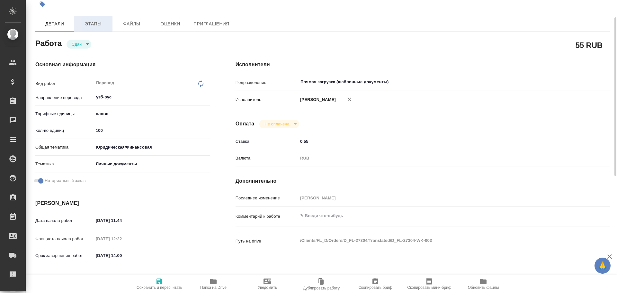
click at [89, 27] on span "Этапы" at bounding box center [93, 24] width 31 height 8
type textarea "x"
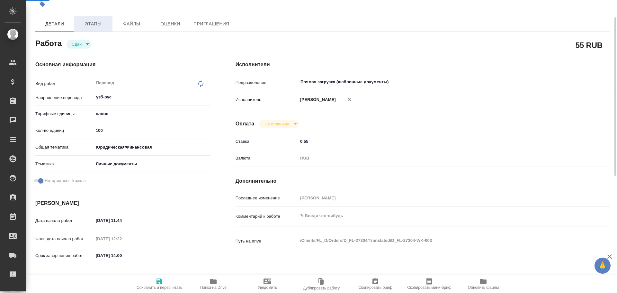
type textarea "x"
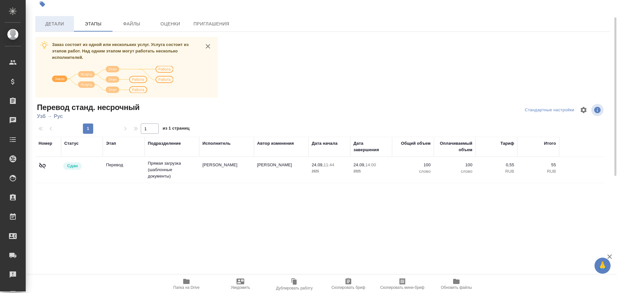
click at [59, 24] on span "Детали" at bounding box center [54, 24] width 31 height 8
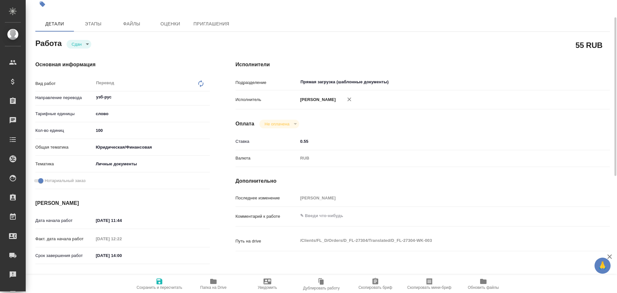
type textarea "x"
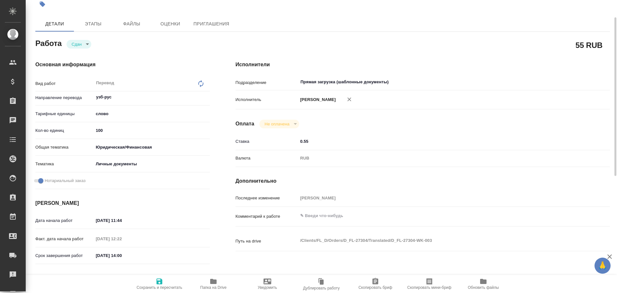
type textarea "x"
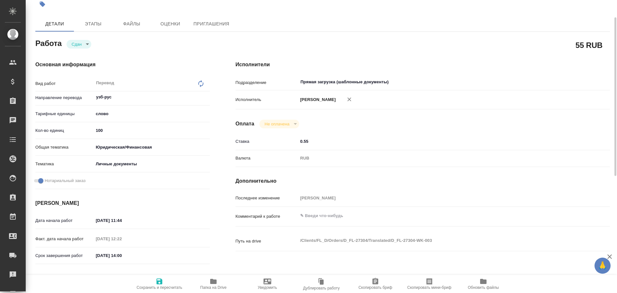
type textarea "x"
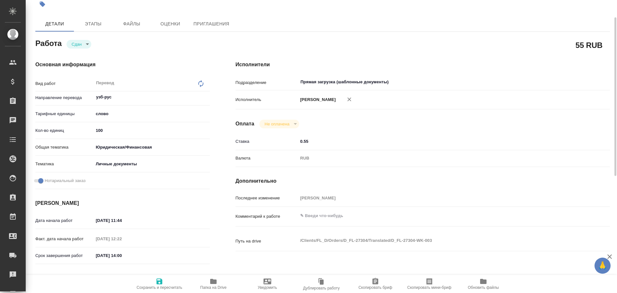
type textarea "x"
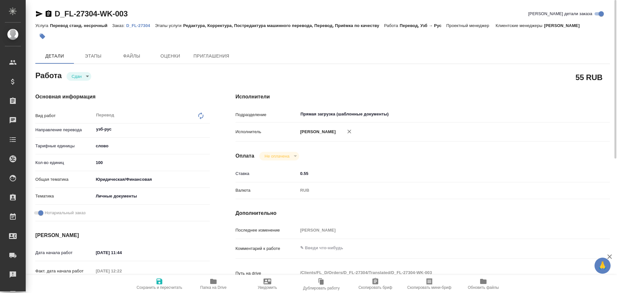
type textarea "x"
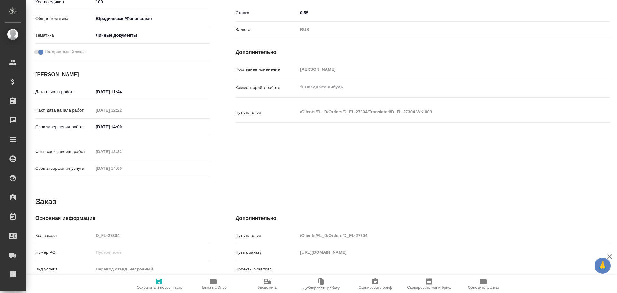
type textarea "x"
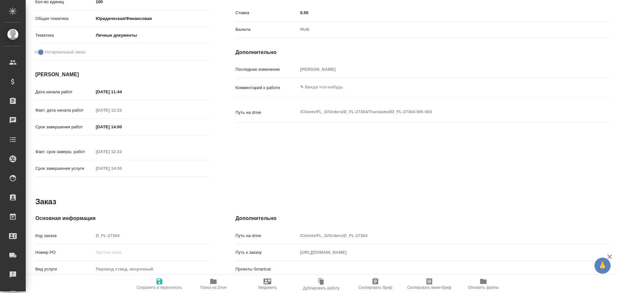
scroll to position [248, 0]
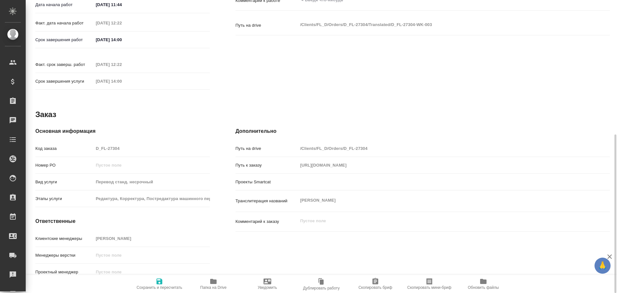
type textarea "x"
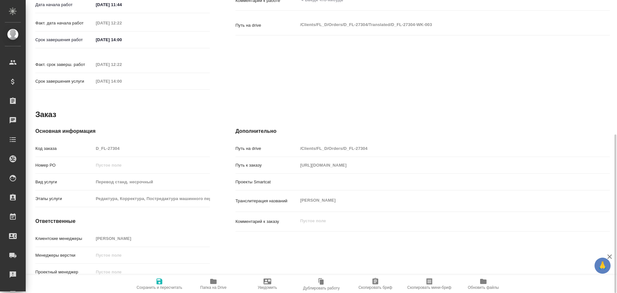
type textarea "x"
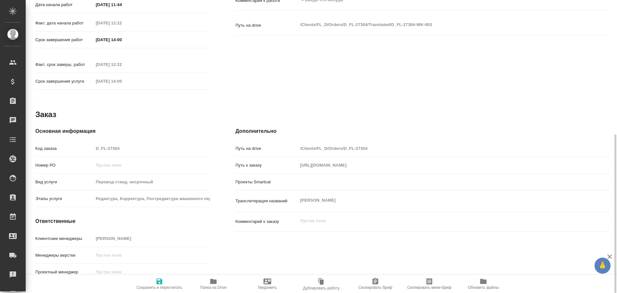
click at [84, 143] on div "Код заказа D_FL-27304" at bounding box center [122, 148] width 175 height 11
type textarea "x"
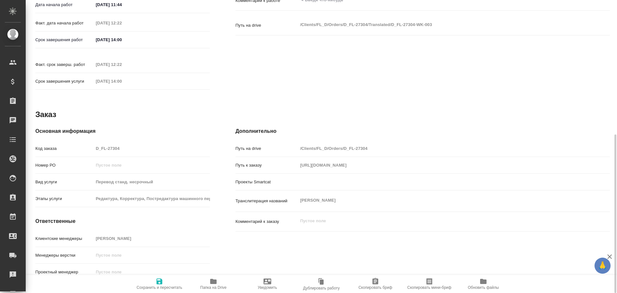
type textarea "x"
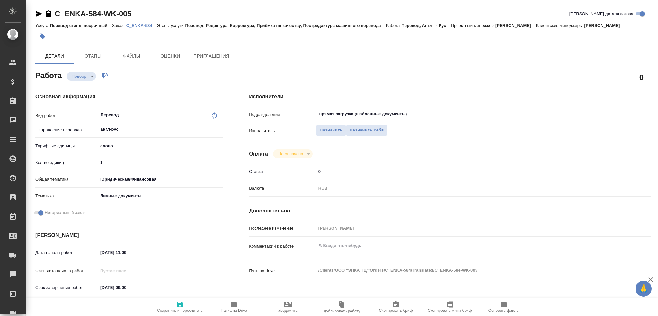
type textarea "x"
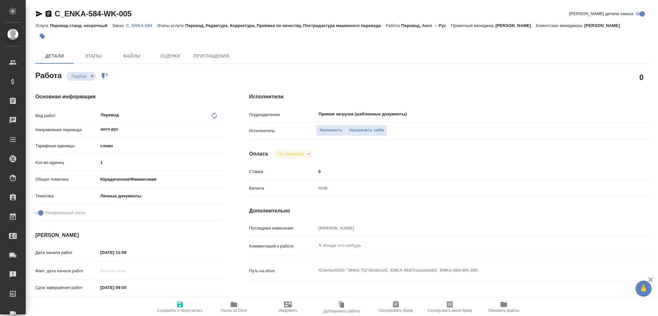
type textarea "x"
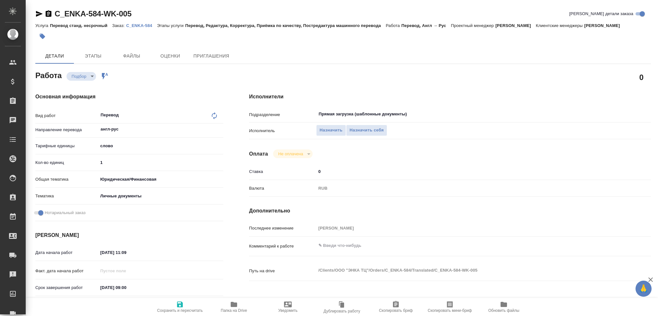
type textarea "x"
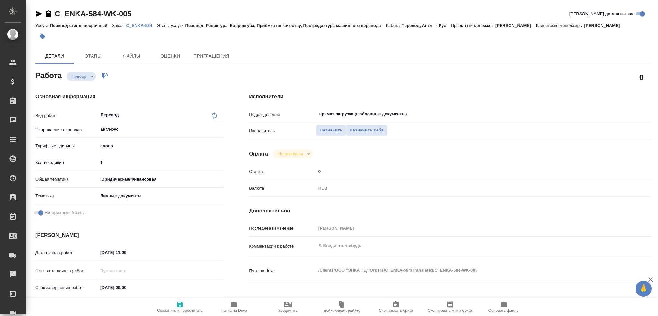
type textarea "x"
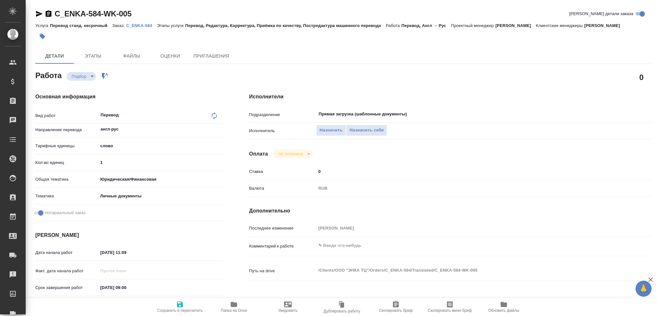
scroll to position [225, 0]
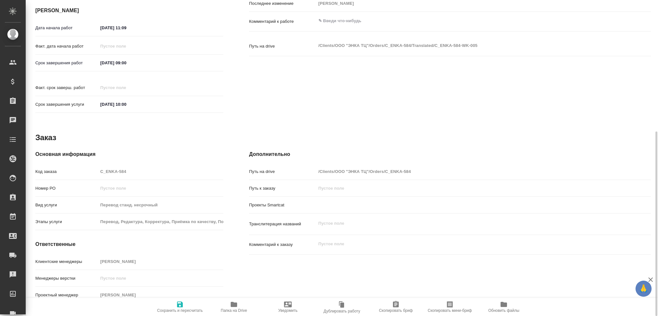
type textarea "x"
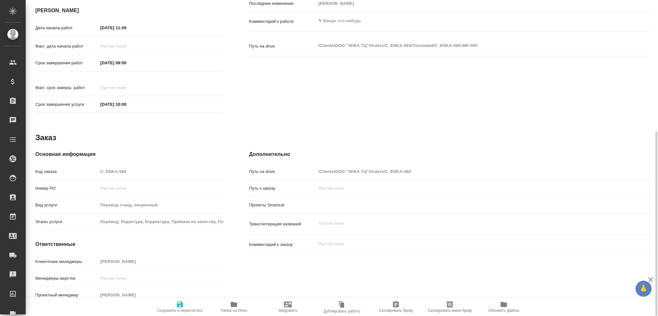
type textarea "x"
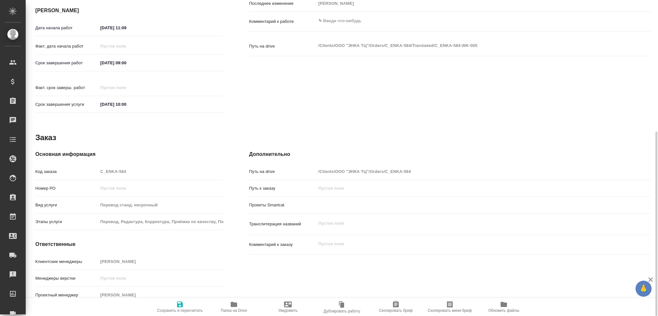
click at [236, 307] on icon "button" at bounding box center [234, 305] width 8 height 8
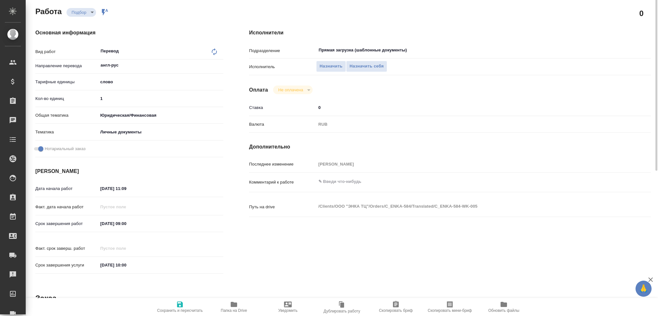
scroll to position [32, 0]
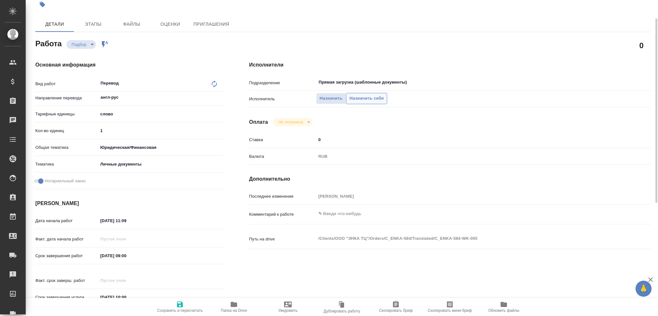
click at [361, 100] on span "Назначить себя" at bounding box center [367, 98] width 34 height 7
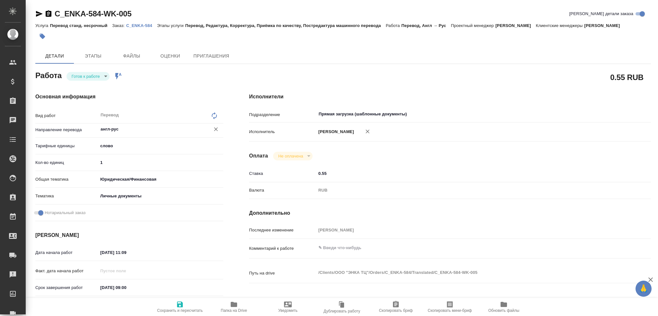
type textarea "x"
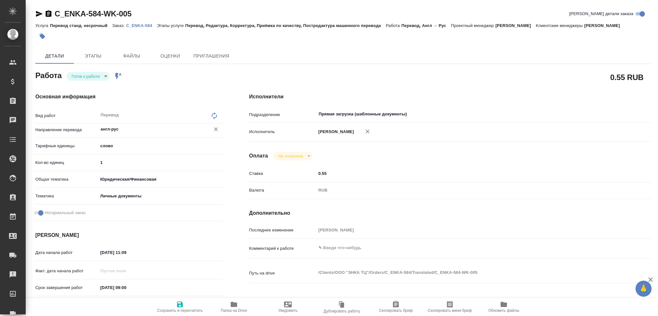
type textarea "x"
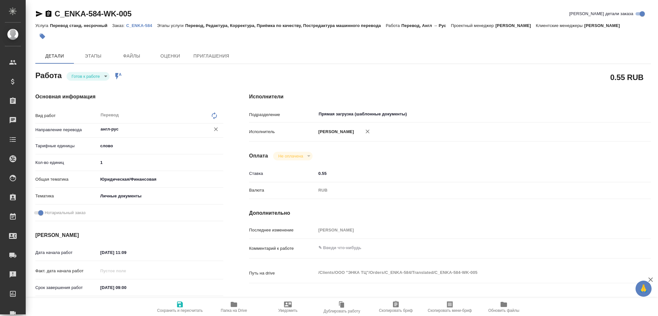
type textarea "x"
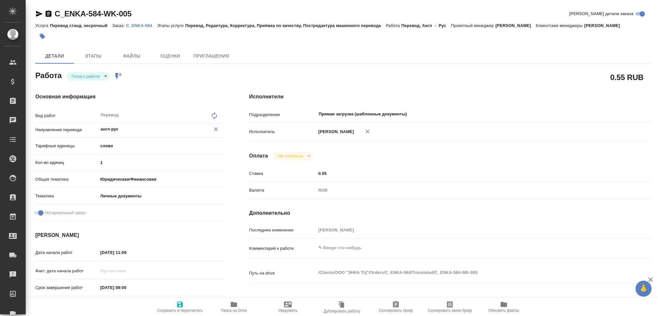
type textarea "x"
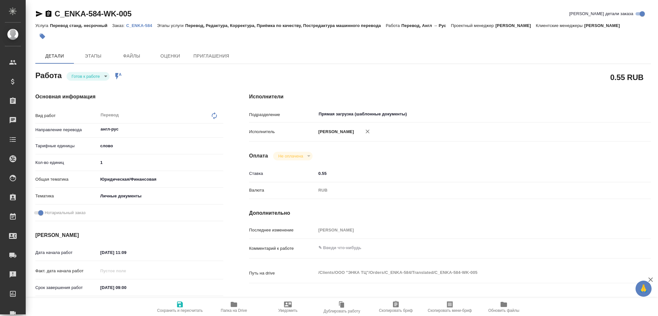
type textarea "x"
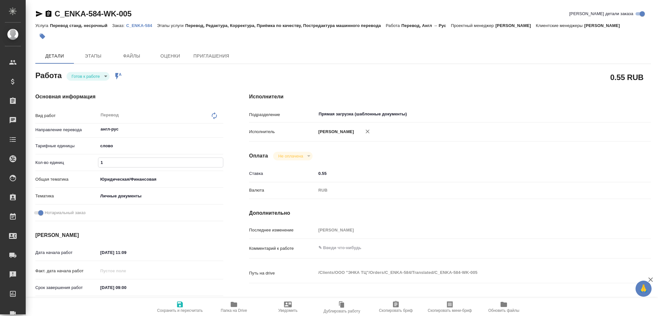
drag, startPoint x: 108, startPoint y: 159, endPoint x: 78, endPoint y: 162, distance: 29.7
click at [78, 162] on div "Кол-во единиц 1" at bounding box center [129, 162] width 188 height 11
type textarea "x"
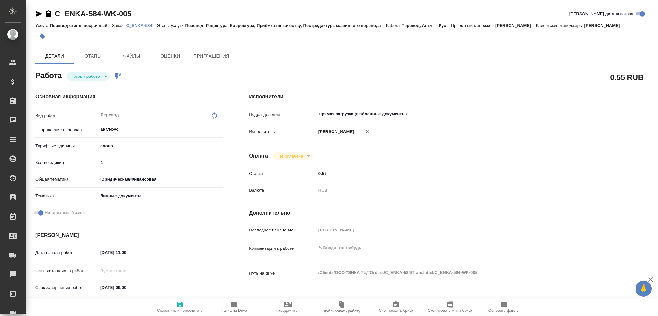
type textarea "x"
type input "7"
type textarea "x"
type input "75"
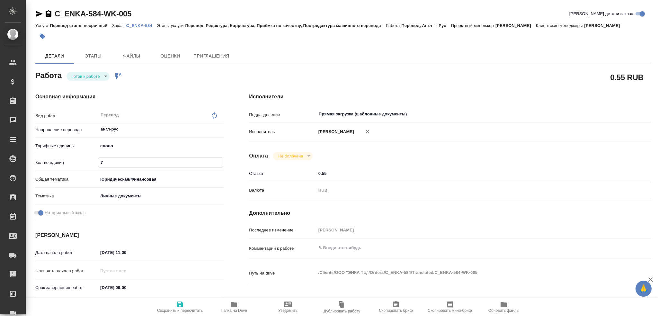
type textarea "x"
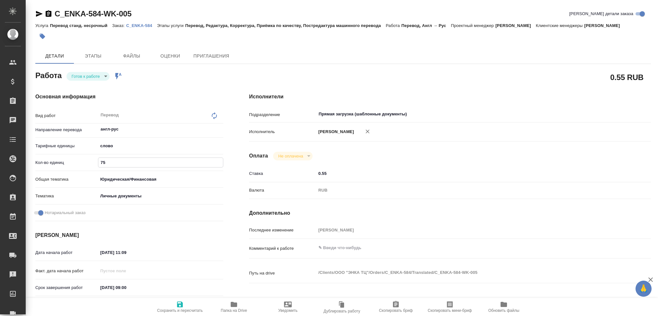
type textarea "x"
type input "75"
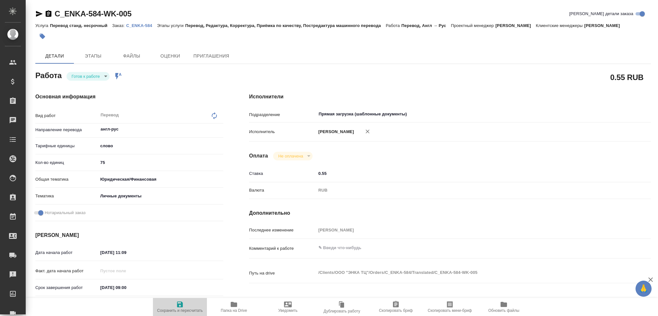
click at [171, 306] on span "Сохранить и пересчитать" at bounding box center [180, 307] width 46 height 12
type textarea "x"
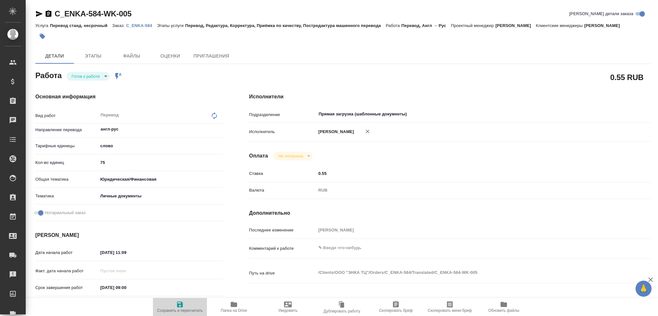
type textarea "x"
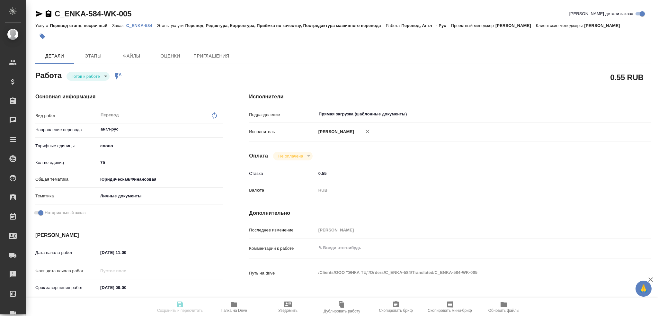
type textarea "x"
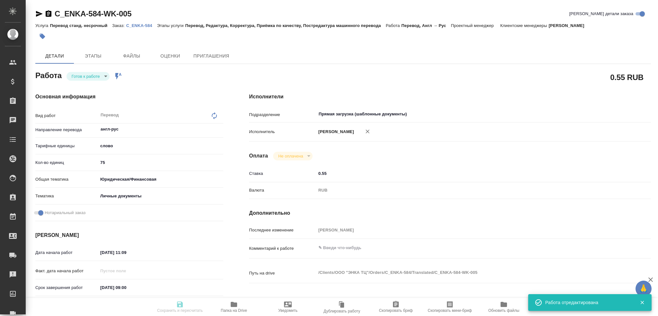
type input "readyForWork"
type textarea "Перевод"
type textarea "x"
type input "англ-рус"
type input "5a8b1489cc6b4906c91bfd90"
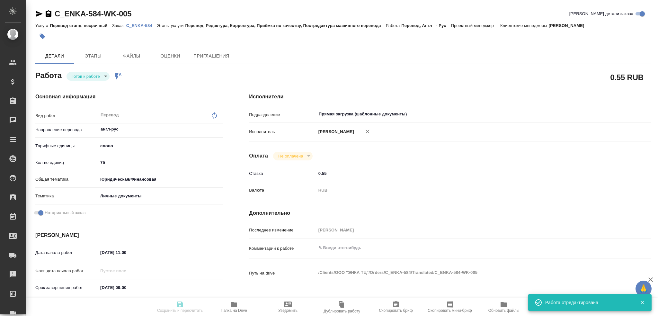
type input "75"
type input "yr-fn"
type input "5a8b8b956a9677013d343cfe"
checkbox input "true"
type input "[DATE] 11:09"
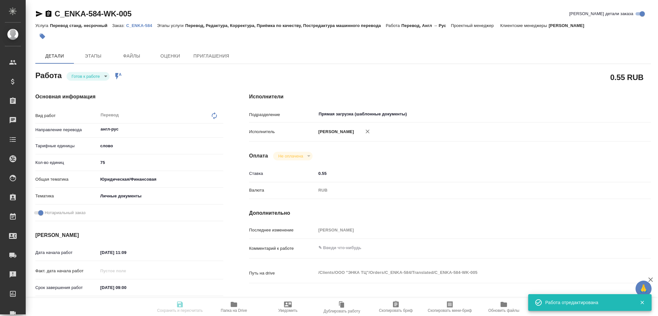
type input "[DATE] 09:00"
type input "[DATE] 10:00"
type input "Прямая загрузка (шаблонные документы)"
type input "notPayed"
type input "0.55"
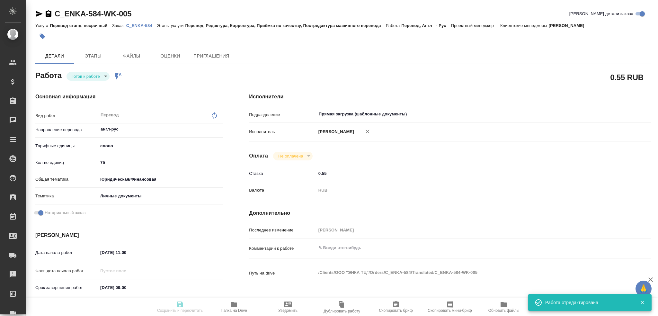
type input "RUB"
type input "[PERSON_NAME]"
type textarea "x"
type textarea "/Clients/ООО "ЭНКА ТЦ"/Orders/C_ENKA-584/Translated/C_ENKA-584-WK-005"
type textarea "x"
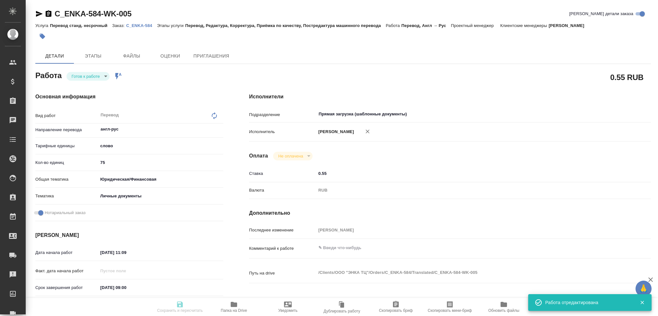
type input "C_ENKA-584"
type input "Перевод станд. несрочный"
type input "Перевод, Редактура, Корректура, Приёмка по качеству, Постредактура машинного пе…"
type input "[PERSON_NAME]"
type input "/Clients/ООО "ЭНКА ТЦ"/Orders/C_ENKA-584"
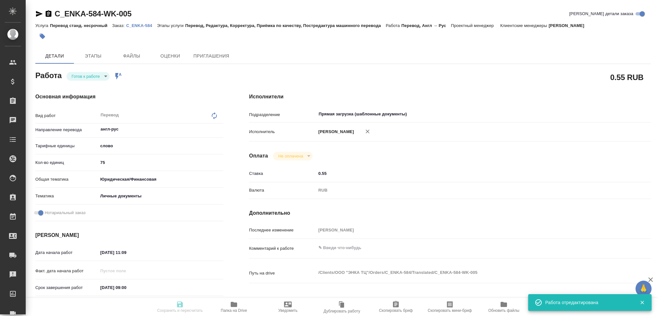
type textarea "x"
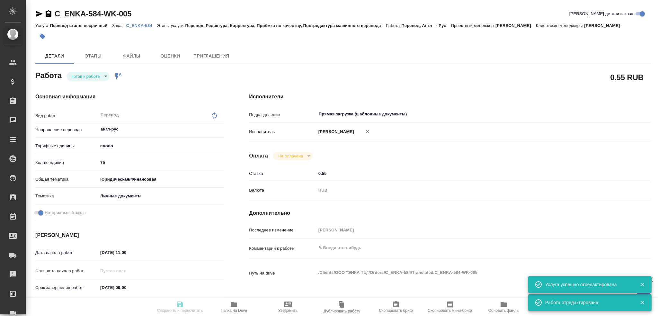
type textarea "x"
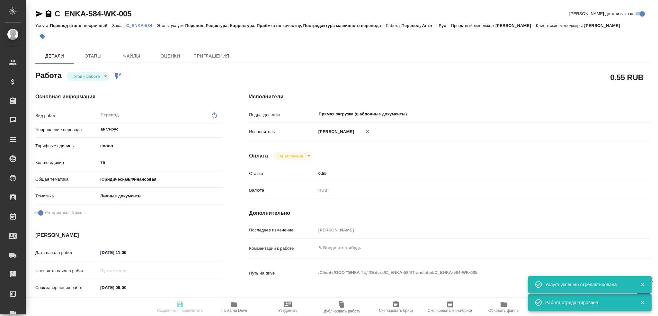
type textarea "x"
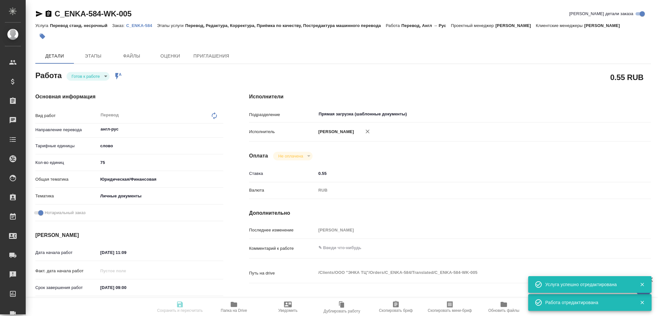
type textarea "x"
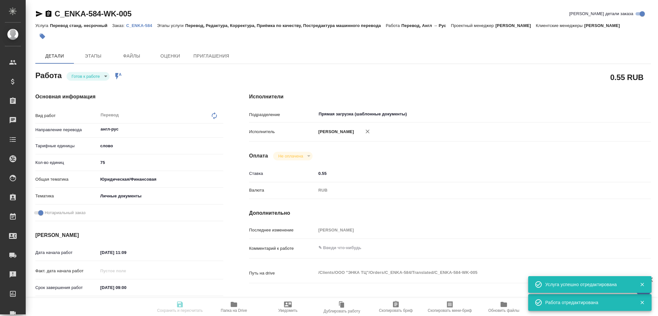
type textarea "x"
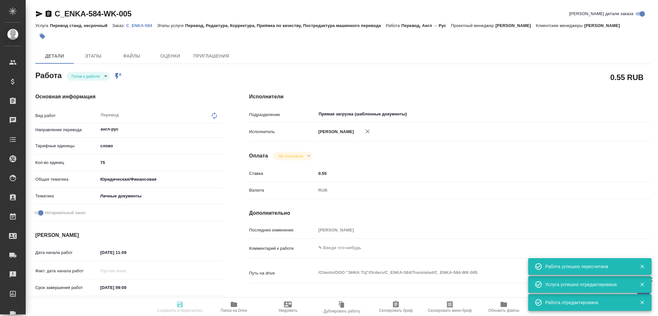
type input "readyForWork"
type textarea "Перевод"
type textarea "x"
type input "англ-рус"
type input "5a8b1489cc6b4906c91bfd90"
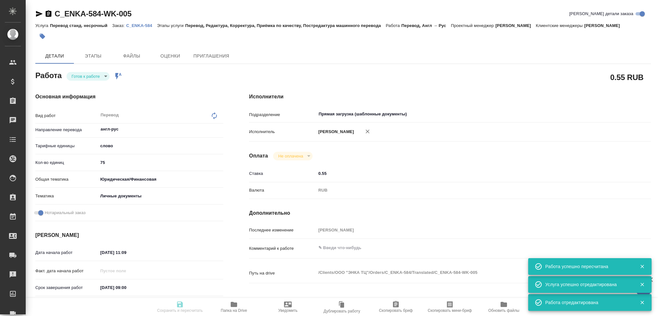
type input "75"
type input "yr-fn"
type input "5a8b8b956a9677013d343cfe"
checkbox input "true"
type input "24.09.2025 11:09"
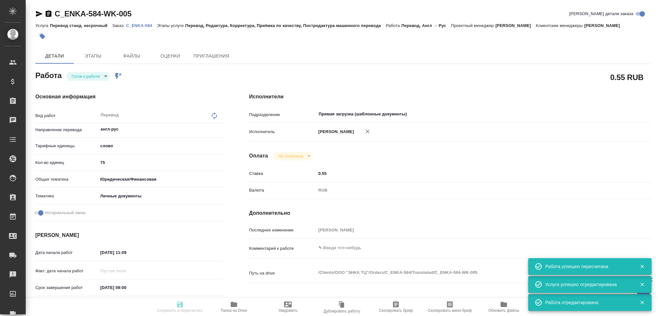
type input "25.09.2025 09:00"
type input "25.09.2025 10:00"
type input "Прямая загрузка (шаблонные документы)"
type input "notPayed"
type input "0.55"
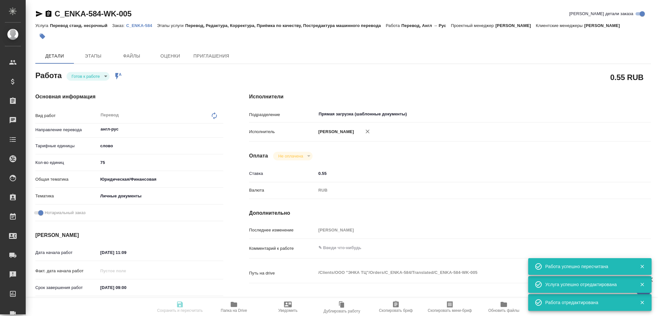
type input "RUB"
type input "Гусев Александр"
type textarea "x"
type textarea "/Clients/ООО "ЭНКА ТЦ"/Orders/C_ENKA-584/Translated/C_ENKA-584-WK-005"
type textarea "x"
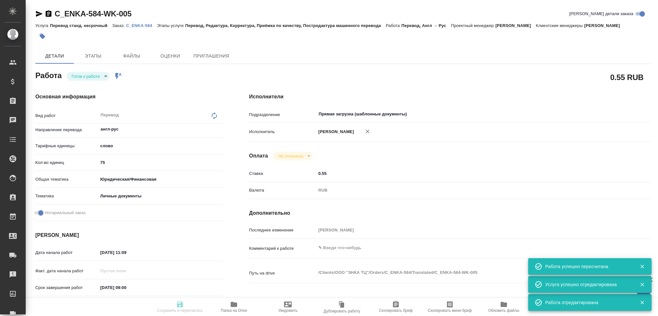
type input "C_ENKA-584"
type input "Перевод станд. несрочный"
type input "Перевод, Редактура, Корректура, Приёмка по качеству, Постредактура машинного пе…"
type input "Зайцева Светлана"
type input "/Clients/ООО "ЭНКА ТЦ"/Orders/C_ENKA-584"
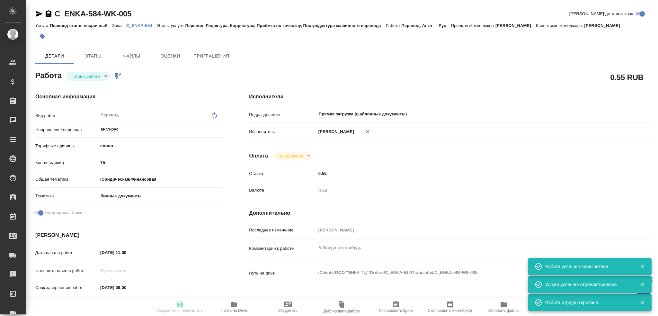
type textarea "x"
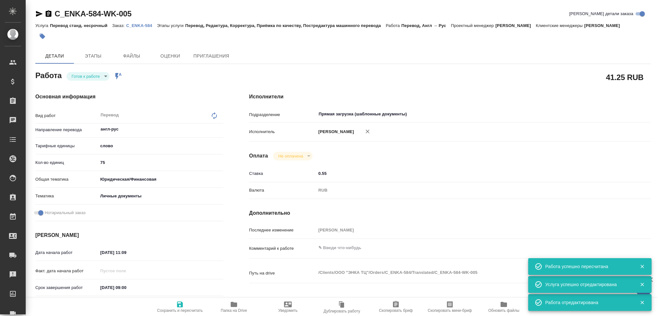
type textarea "x"
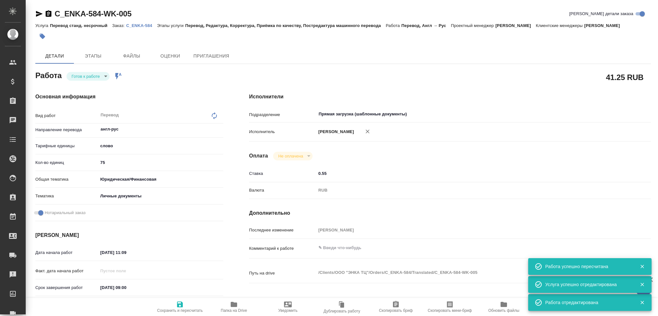
type textarea "x"
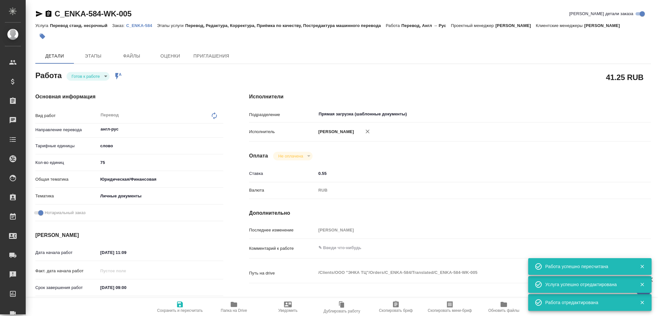
type textarea "x"
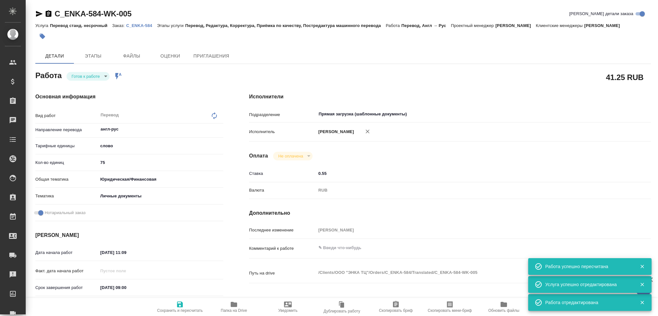
type textarea "x"
click at [84, 77] on body "🙏 .cls-1 fill:#fff; AWATERA Gusev Alexandr Клиенты Спецификации Заказы 0 Чаты T…" at bounding box center [329, 158] width 658 height 316
type textarea "x"
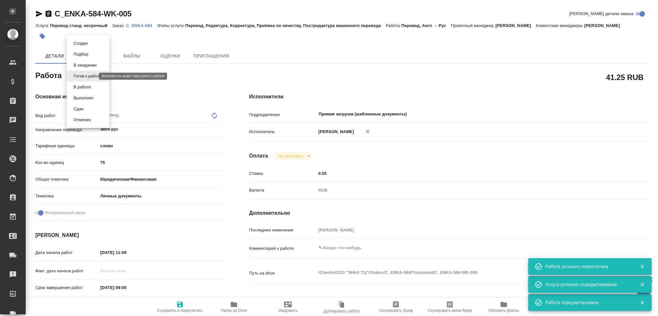
type textarea "x"
click at [80, 88] on button "В работе" at bounding box center [82, 87] width 21 height 7
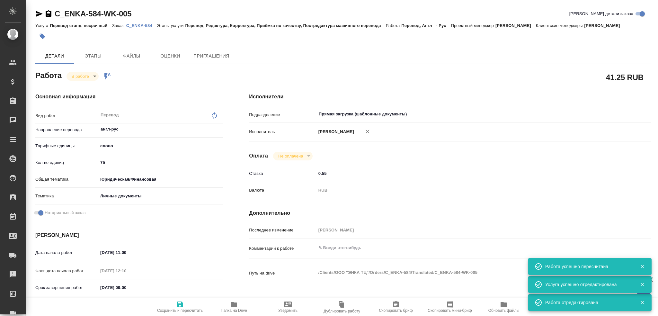
type textarea "x"
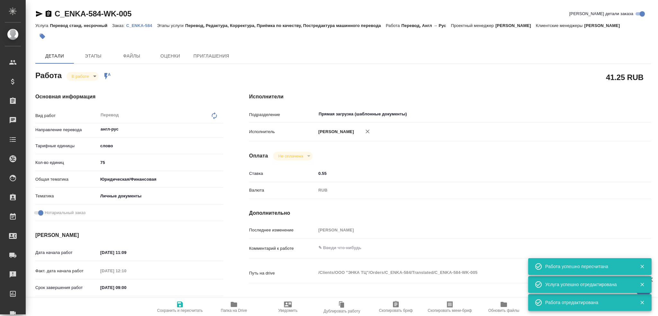
type textarea "x"
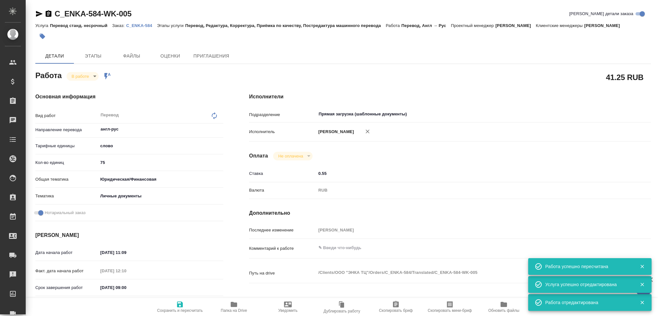
type textarea "x"
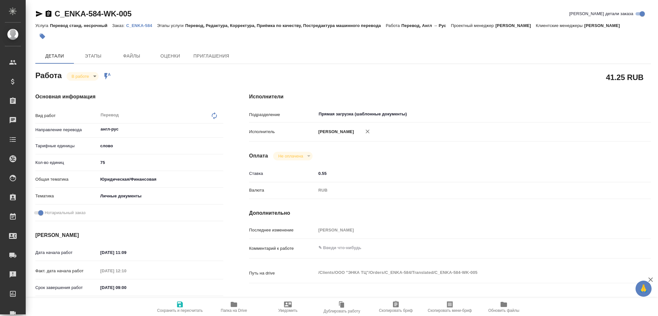
type textarea "x"
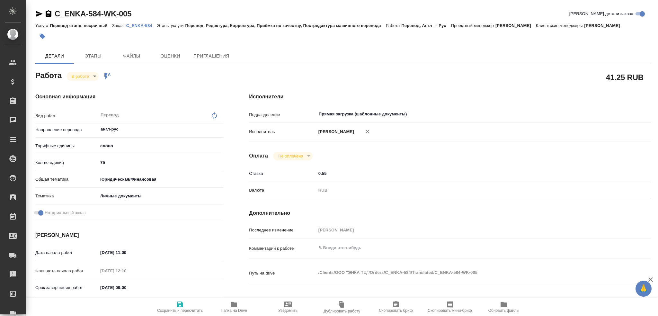
type textarea "x"
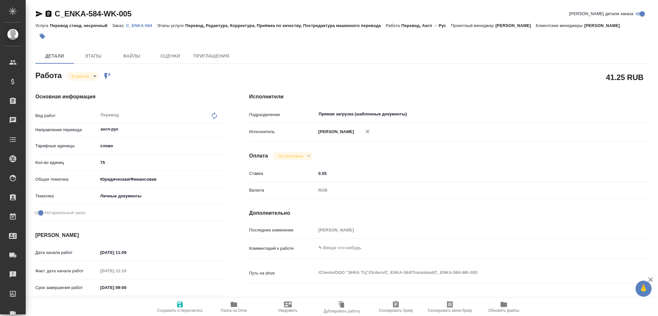
type textarea "x"
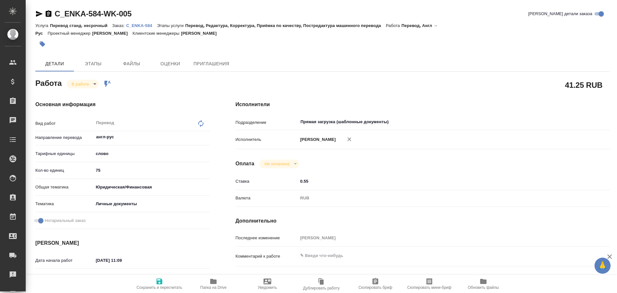
type textarea "x"
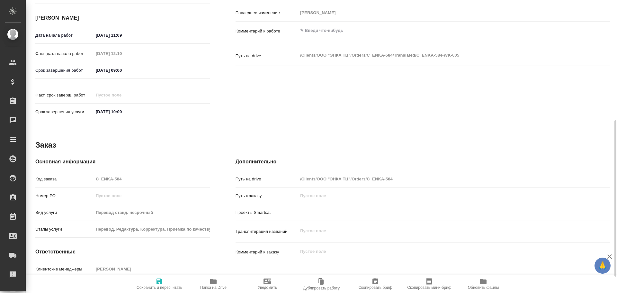
scroll to position [256, 0]
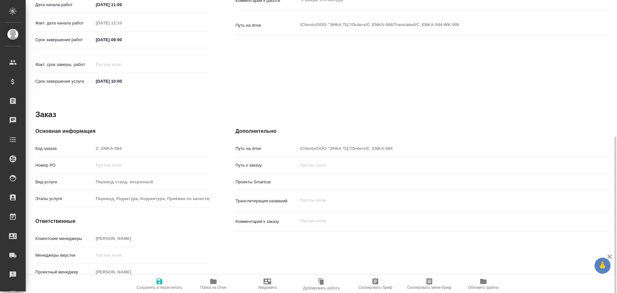
click at [216, 288] on span "Папка на Drive" at bounding box center [213, 287] width 26 height 4
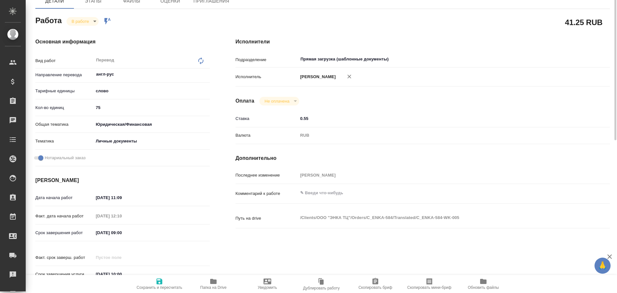
scroll to position [0, 0]
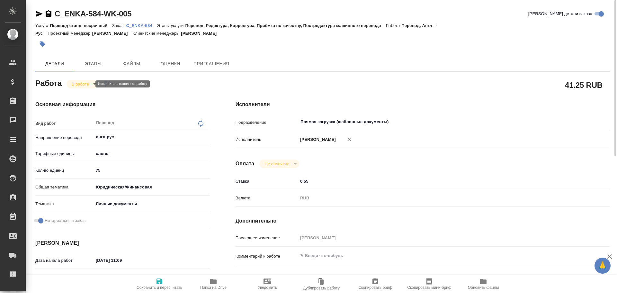
click at [79, 84] on body "🙏 .cls-1 fill:#fff; AWATERA Gusev Alexandr Клиенты Спецификации Заказы 0 Чаты T…" at bounding box center [308, 146] width 617 height 293
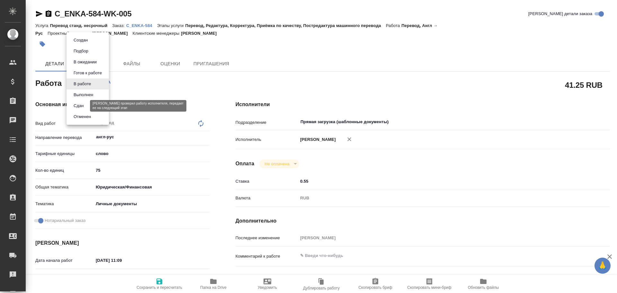
click at [79, 106] on button "Сдан" at bounding box center [79, 105] width 14 height 7
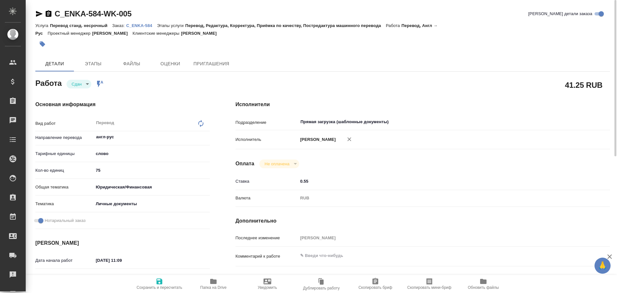
type textarea "x"
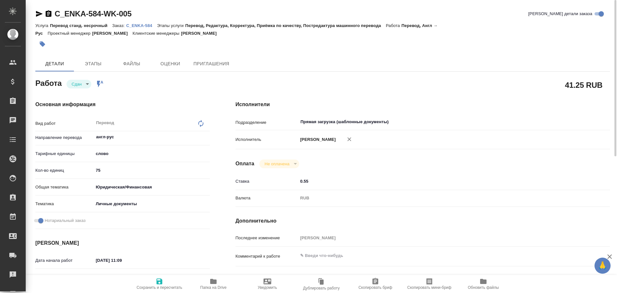
scroll to position [193, 0]
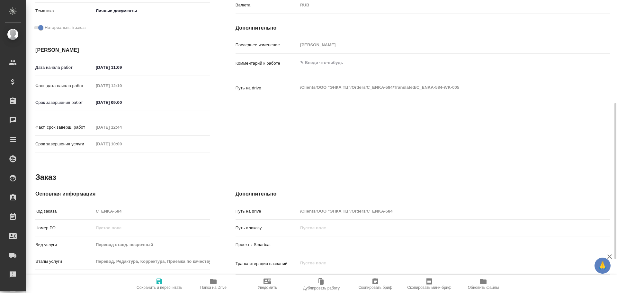
type textarea "x"
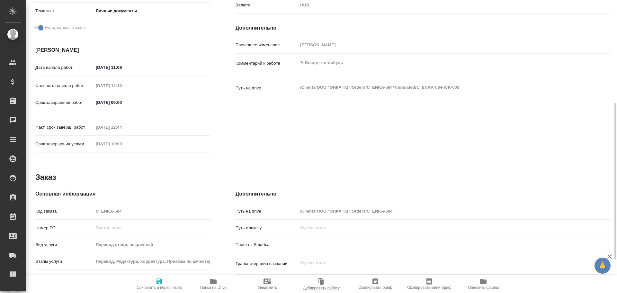
click at [87, 205] on div "Код заказа C_ENKA-584" at bounding box center [122, 210] width 175 height 11
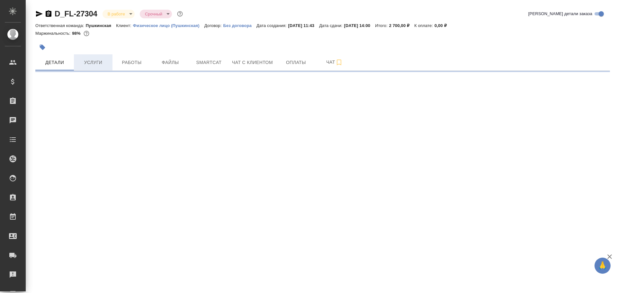
click at [94, 66] on span "Услуги" at bounding box center [93, 62] width 31 height 8
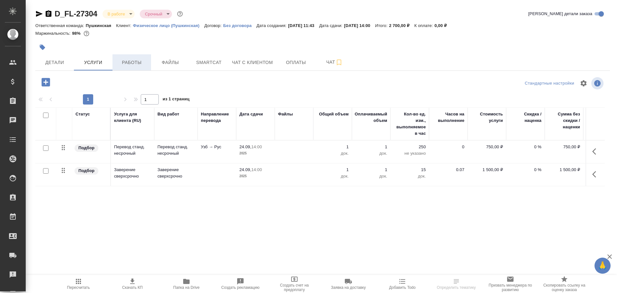
click at [118, 64] on span "Работы" at bounding box center [131, 62] width 31 height 8
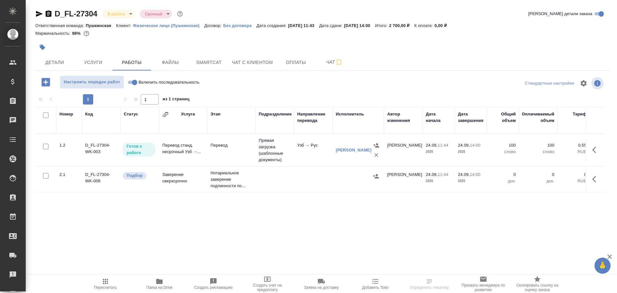
click at [134, 84] on input "Включить последовательность" at bounding box center [134, 82] width 23 height 8
checkbox input "true"
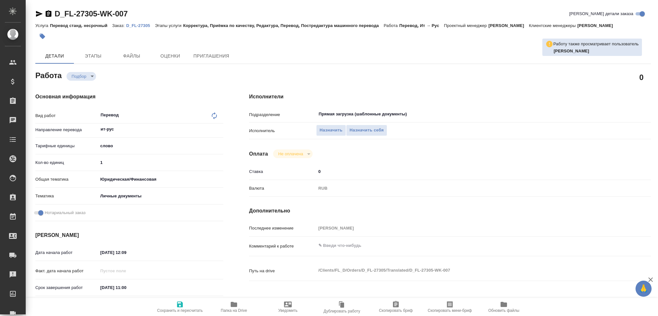
type textarea "x"
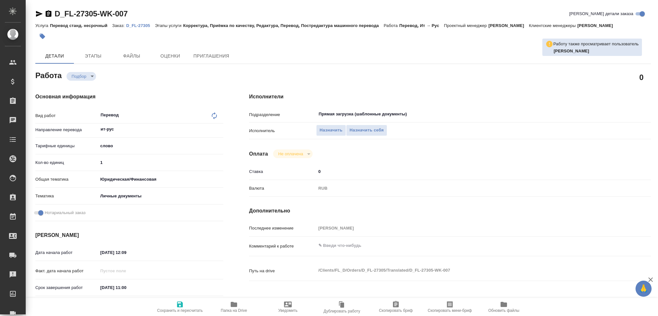
type textarea "x"
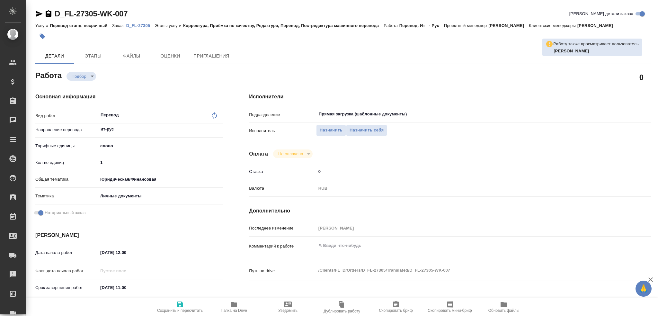
type textarea "x"
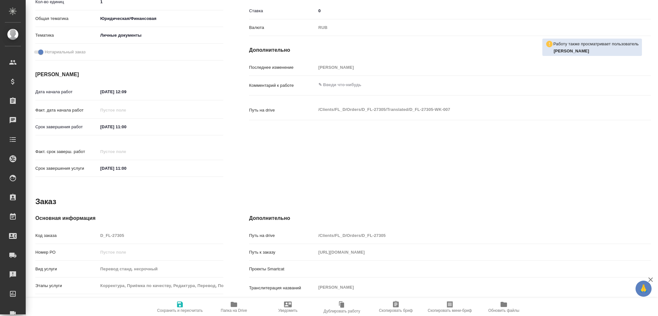
scroll to position [225, 0]
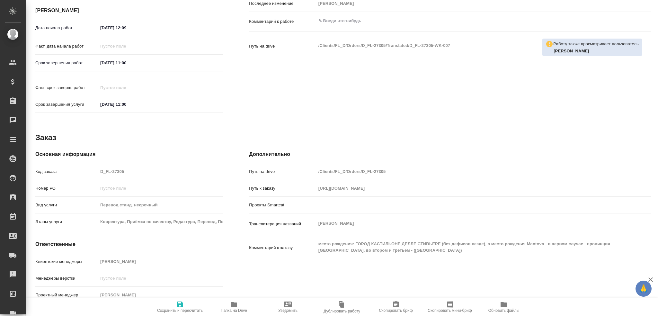
type textarea "x"
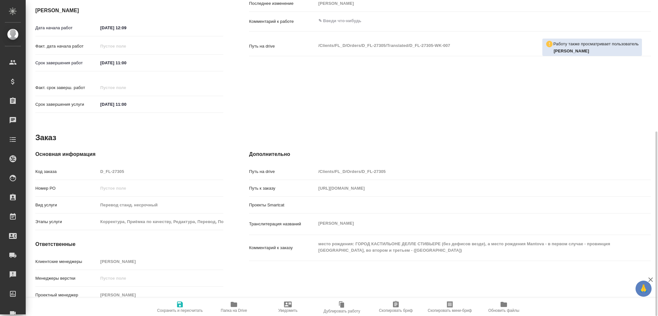
type textarea "x"
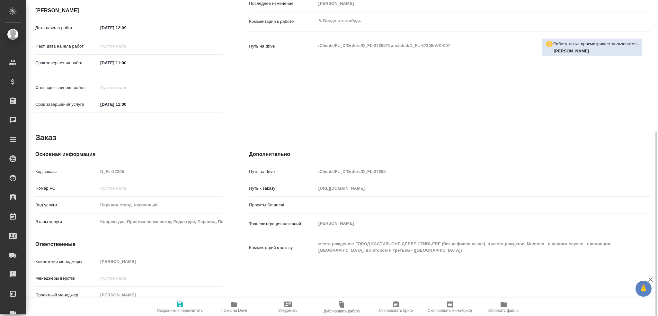
type textarea "x"
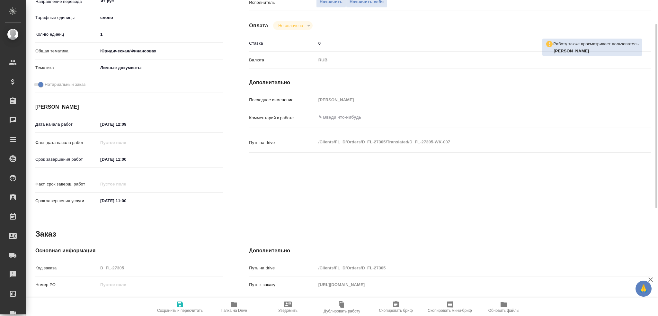
scroll to position [0, 0]
